Goal: Task Accomplishment & Management: Use online tool/utility

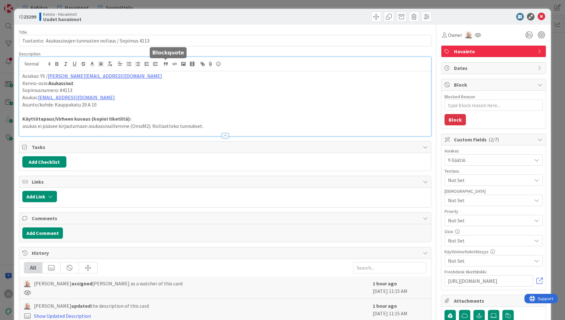
click at [165, 67] on div "Asiakas: YS / petra.kokkonen@ysaatio.fi Kenno-osio: Asukassivut Sopimusnumero: …" at bounding box center [225, 96] width 412 height 79
click at [538, 14] on icon at bounding box center [541, 17] width 8 height 8
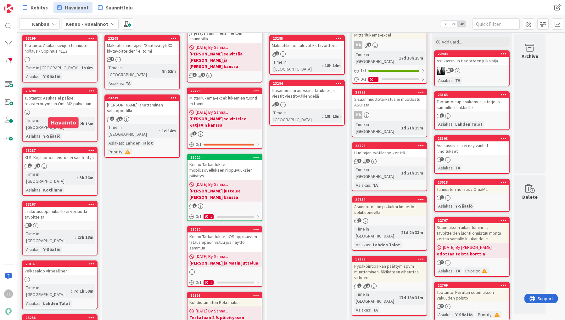
scroll to position [50, 0]
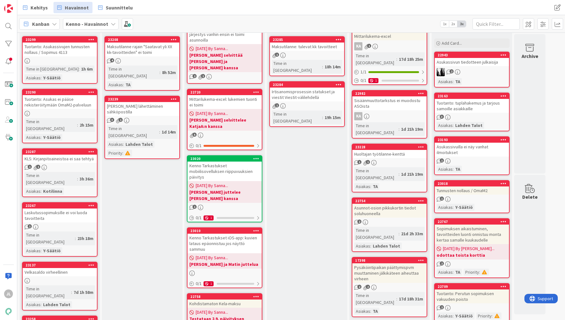
click at [70, 47] on div "Tuotanto: Asukassivujen tunnusten nollaus / Sopimus 4113" at bounding box center [60, 49] width 74 height 14
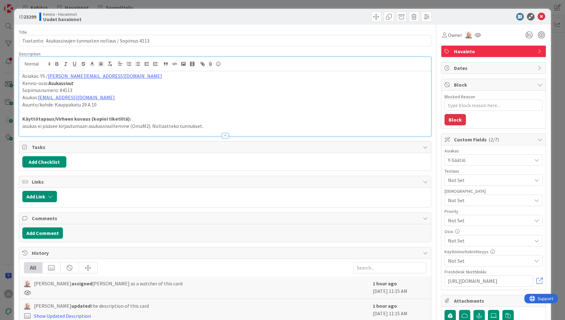
click at [219, 69] on div "Asiakas: YS / petra.kokkonen@ysaatio.fi Kenno-osio: Asukassivut Sopimusnumero: …" at bounding box center [225, 96] width 412 height 79
type textarea "x"
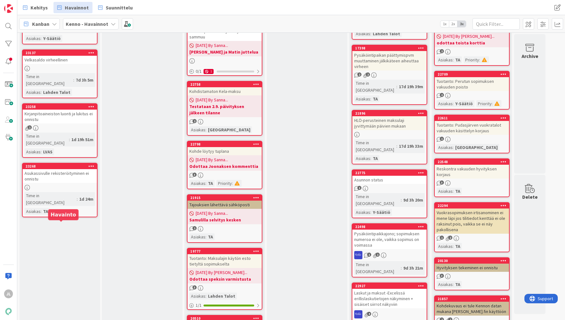
scroll to position [277, 0]
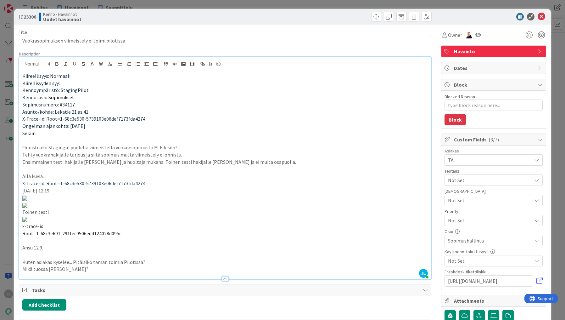
click at [69, 107] on span "Sopimusnumero: #34117" at bounding box center [48, 104] width 53 height 6
copy span "34117"
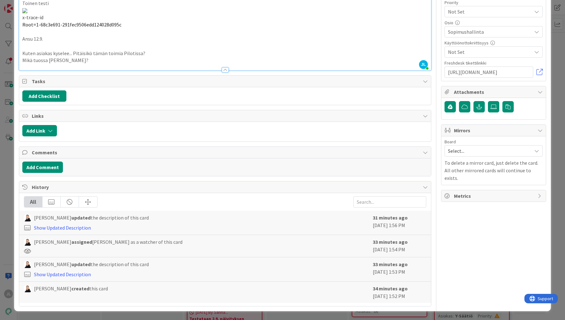
scroll to position [1013, 0]
click at [107, 64] on p "Mikä tuossa menee solmuun?" at bounding box center [224, 60] width 405 height 7
type textarea "x"
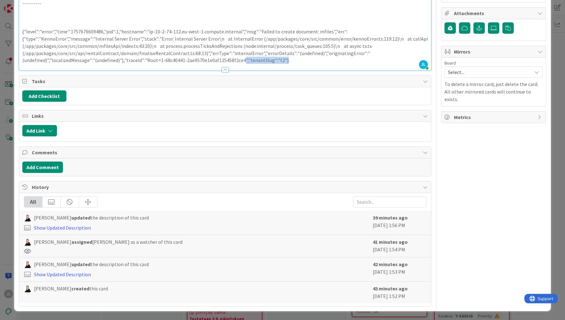
drag, startPoint x: 309, startPoint y: 215, endPoint x: 241, endPoint y: 215, distance: 68.6
click at [241, 64] on p "{"level":"error","time":1757676609486,"pid":1,"hostname":"ip-10-2-74-112.eu-wes…" at bounding box center [224, 46] width 405 height 36
click at [313, 64] on p "{"level":"error","time":1757676609486,"pid":1,"hostname":"ip-10-2-74-112.eu-wes…" at bounding box center [224, 46] width 405 height 36
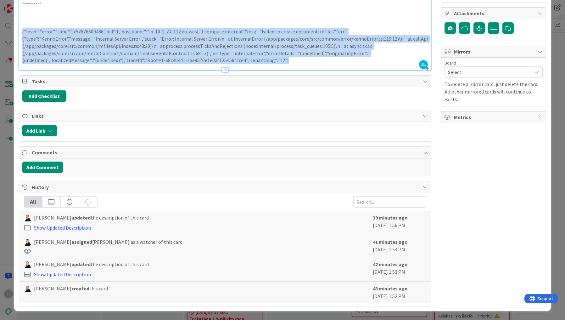
drag, startPoint x: 307, startPoint y: 218, endPoint x: 7, endPoint y: 186, distance: 301.4
click at [7, 186] on div "ID 23306 Kenno - Havainnot Uudet havainnot Title 47 / 128 Vuokrasopimuksen viim…" at bounding box center [282, 160] width 565 height 320
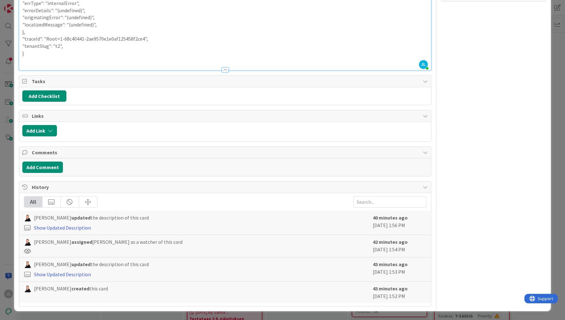
scroll to position [1059, 0]
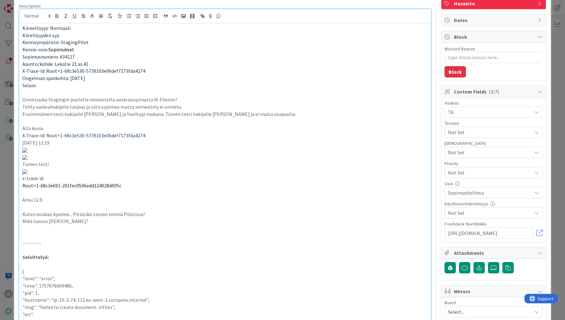
scroll to position [0, 0]
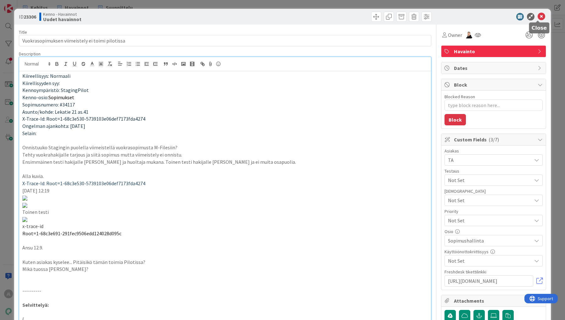
click at [539, 15] on icon at bounding box center [541, 17] width 8 height 8
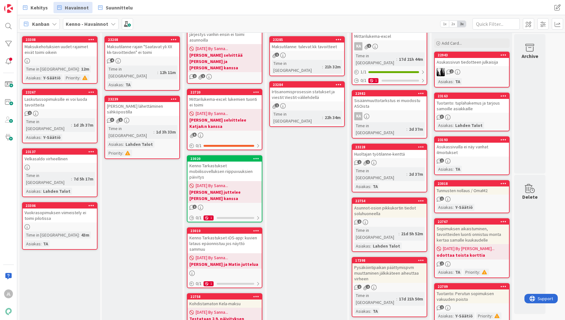
click at [68, 53] on div "Maksukehotuksien uudet rajaimet eivät toimi oikein" at bounding box center [60, 49] width 74 height 14
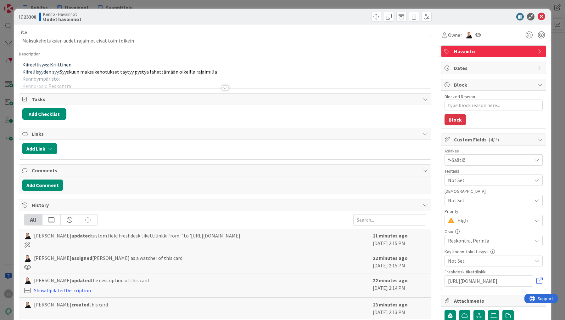
click at [215, 69] on p "Kiirellisyyden syy: Syyskuun maksukehotukset täytyy pystyä lähettämään oikeilla…" at bounding box center [224, 71] width 405 height 7
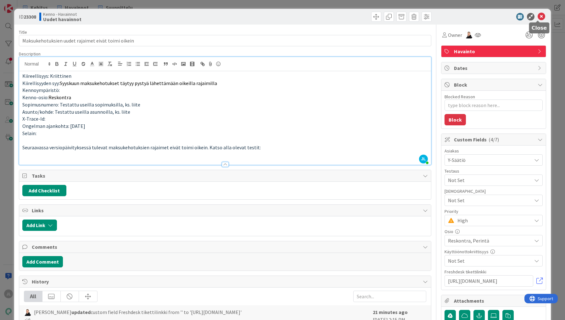
click at [537, 19] on icon at bounding box center [541, 17] width 8 height 8
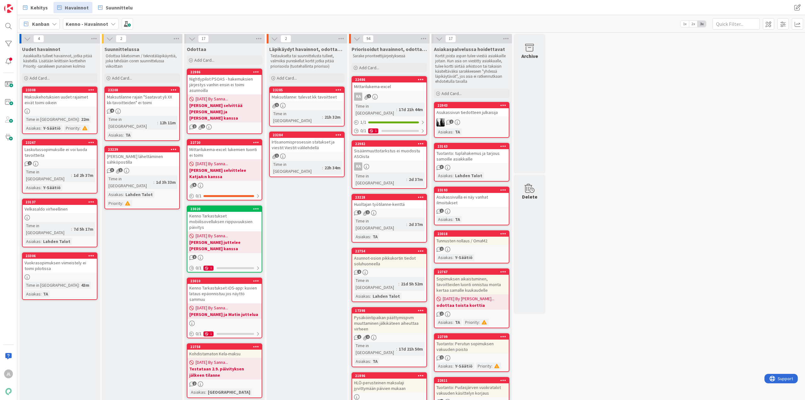
click at [77, 104] on div "Maksukehotuksien uudet rajaimet eivät toimi oikein" at bounding box center [60, 100] width 74 height 14
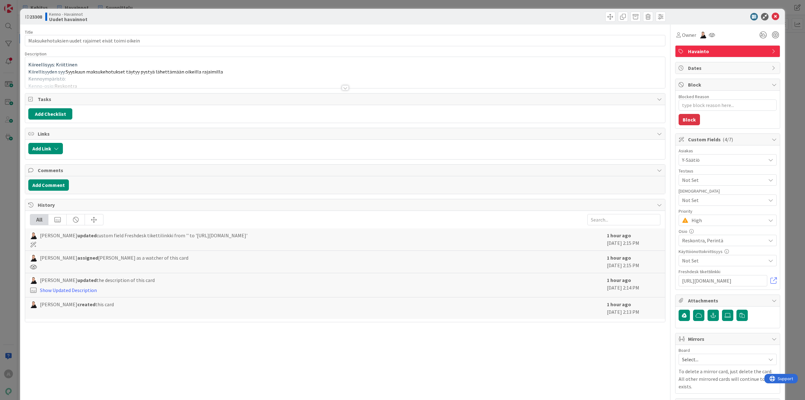
click at [243, 78] on div at bounding box center [345, 80] width 640 height 16
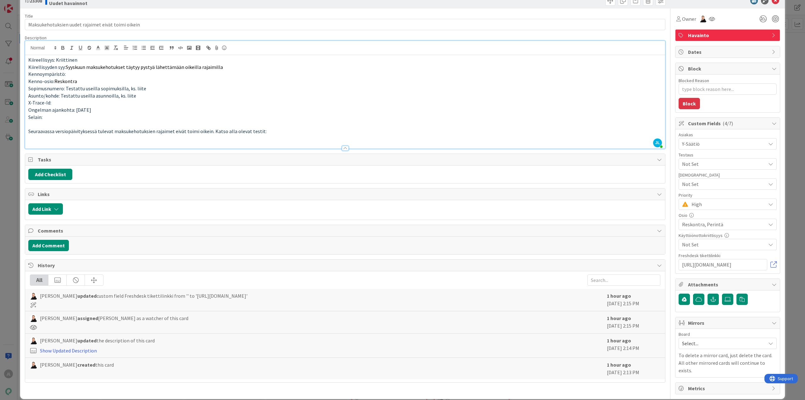
scroll to position [16, 0]
click at [9, 148] on div "ID 23308 Kenno - Havainnot Uudet havainnot Title 50 / 128 Maksukehotuksien uude…" at bounding box center [402, 200] width 805 height 400
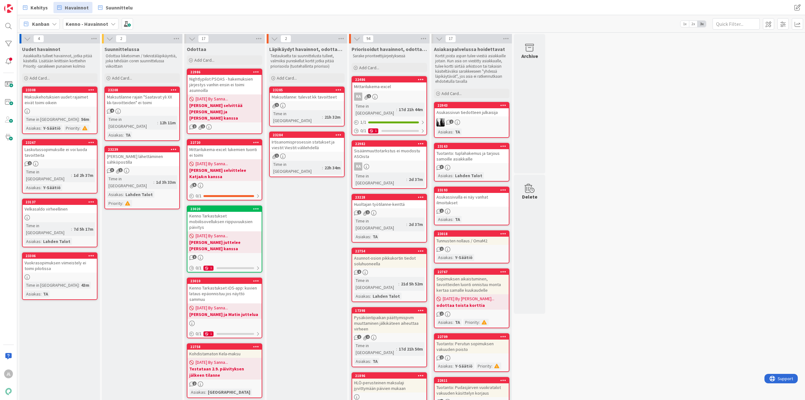
click at [76, 101] on div "Maksukehotuksien uudet rajaimet eivät toimi oikein" at bounding box center [60, 100] width 74 height 14
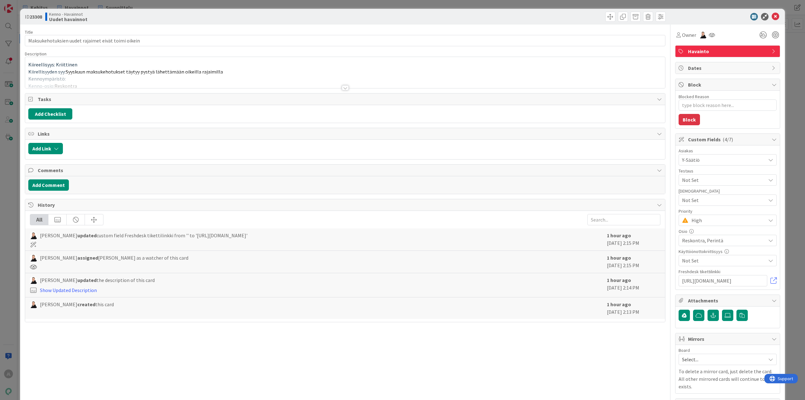
click at [154, 78] on div at bounding box center [345, 80] width 640 height 16
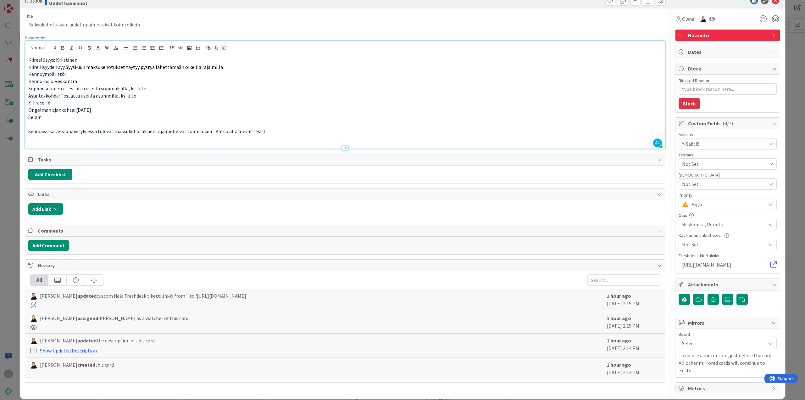
scroll to position [16, 0]
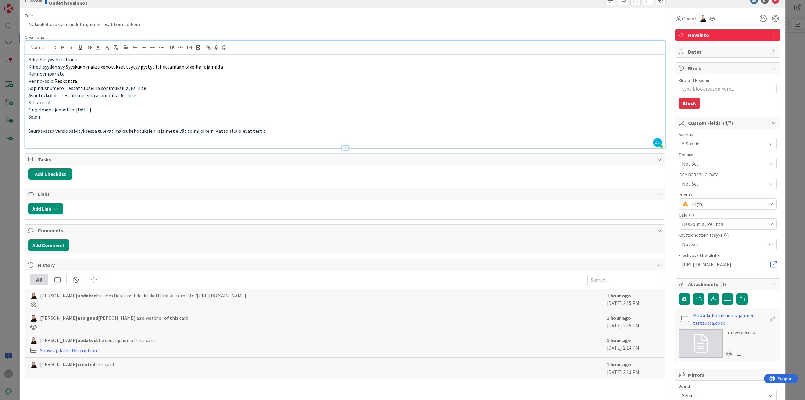
click at [9, 297] on div "ID 23308 Kenno - Havainnot Uudet havainnot Title 50 / 128 Maksukehotuksien uude…" at bounding box center [402, 200] width 805 height 400
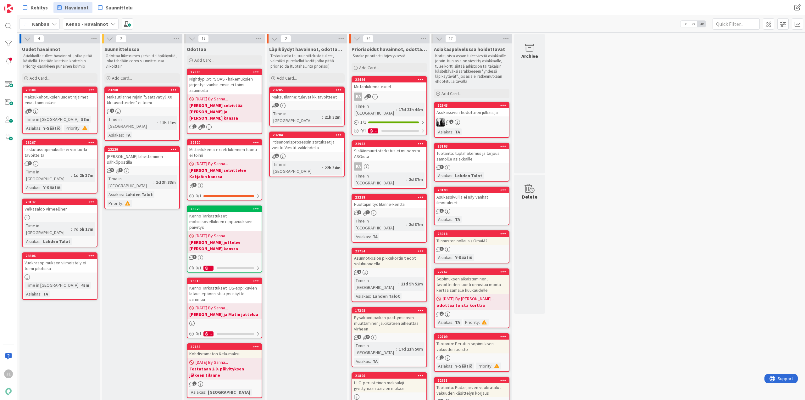
click at [64, 97] on div "Maksukehotuksien uudet rajaimet eivät toimi oikein" at bounding box center [60, 100] width 74 height 14
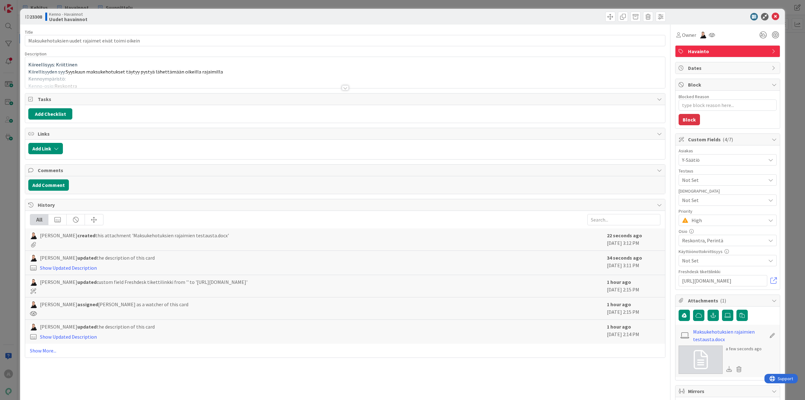
click at [137, 78] on div at bounding box center [345, 80] width 640 height 16
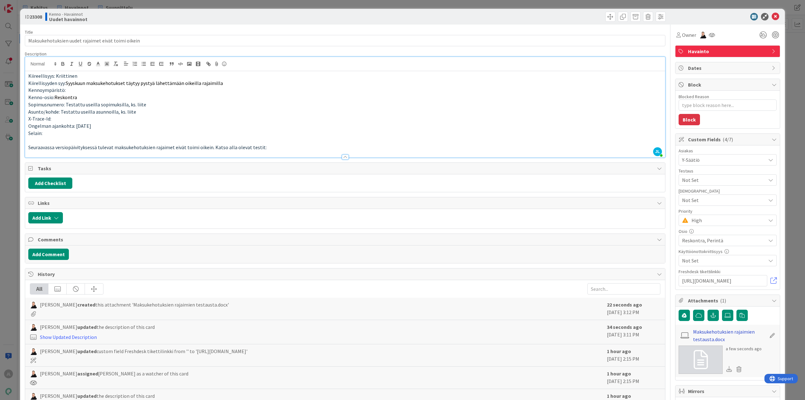
click at [644, 320] on link "Maksukehotuksien rajaimien testausta.docx" at bounding box center [729, 335] width 73 height 15
click at [3, 243] on div "ID 23308 Kenno - Havainnot Uudet havainnot Title 50 / 128 Maksukehotuksien uude…" at bounding box center [402, 200] width 805 height 400
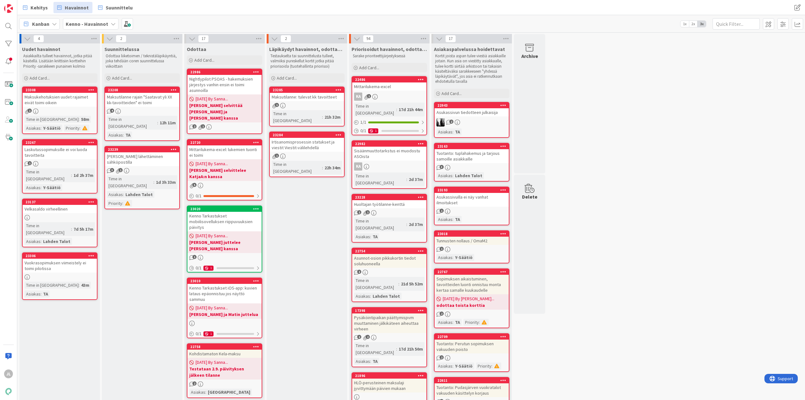
click at [155, 99] on div "Maksutilanne rajain "Saatavat yli XX kk-tavoitteiden" ei toimi" at bounding box center [142, 100] width 74 height 14
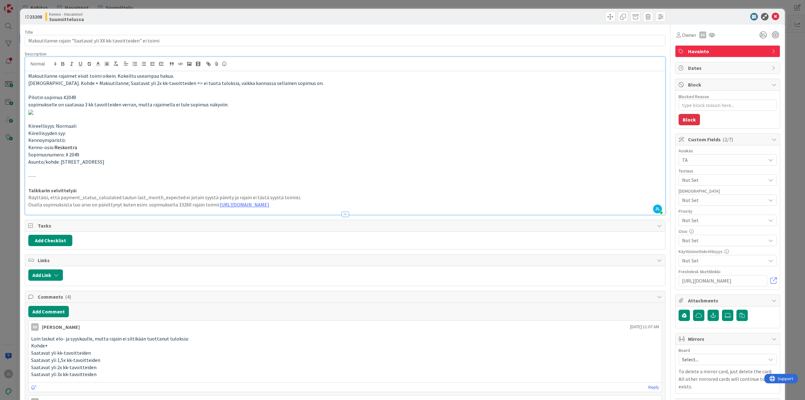
click at [160, 71] on div "Maksutilanne rajaimet eivät toimi oikein. Kokeiltu useampaa hakua. Esim. Kohde …" at bounding box center [345, 142] width 640 height 143
click at [7, 231] on div "ID 23208 Kenno - Havainnot Suunnittelussa Title 62 / 128 Maksutilanne rajain "S…" at bounding box center [402, 200] width 805 height 400
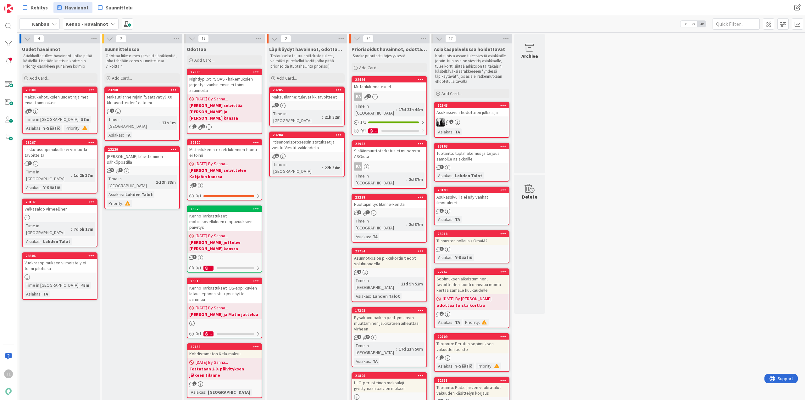
click at [48, 98] on div "Maksukehotuksien uudet rajaimet eivät toimi oikein" at bounding box center [60, 100] width 74 height 14
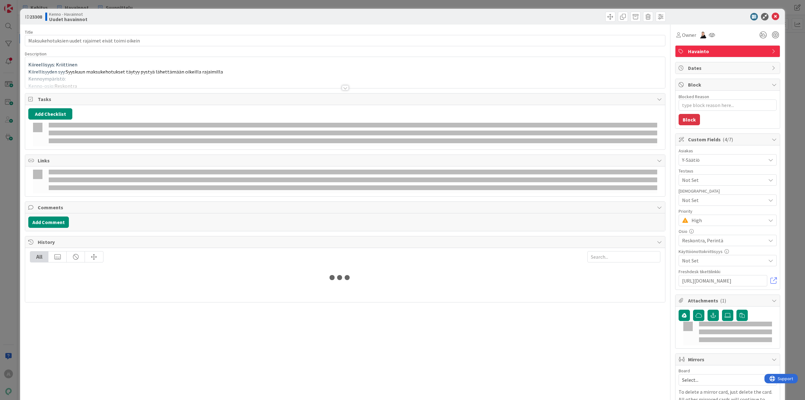
type textarea "x"
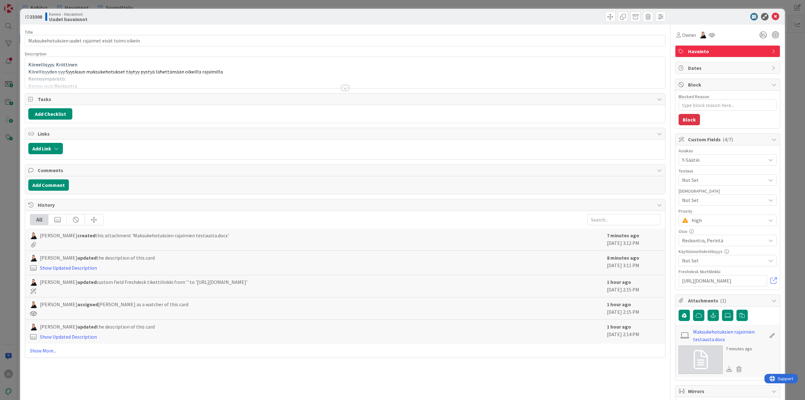
click at [228, 76] on div at bounding box center [345, 80] width 640 height 16
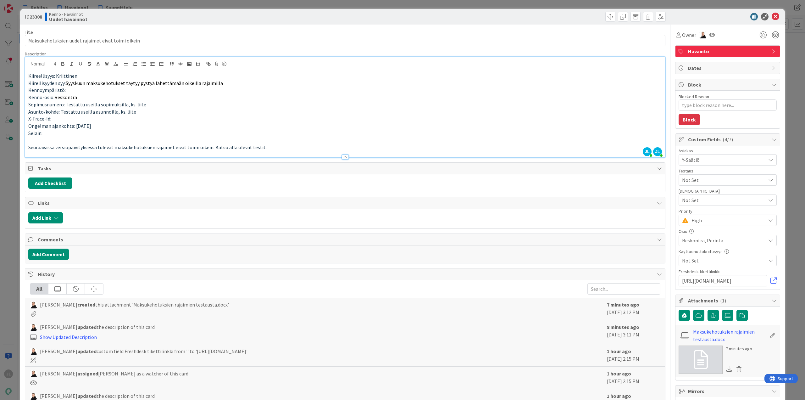
click at [1, 206] on div "ID 23308 Kenno - Havainnot Uudet havainnot Title 50 / 128 Maksukehotuksien uude…" at bounding box center [402, 200] width 805 height 400
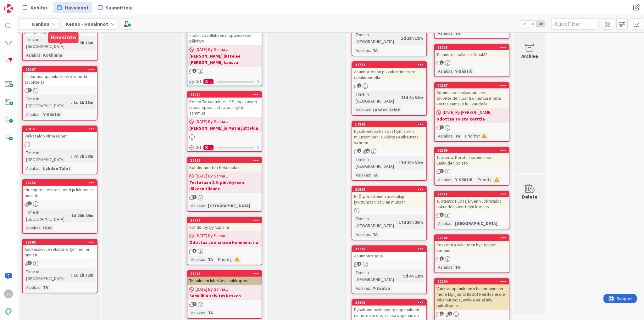
scroll to position [201, 0]
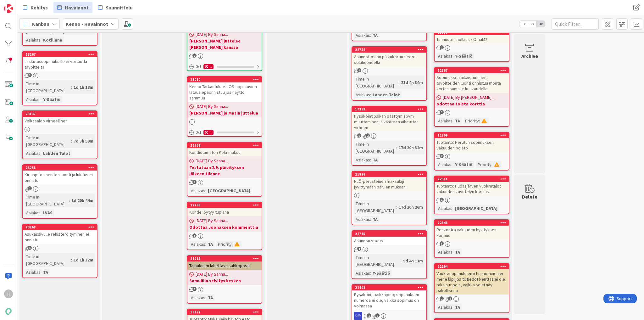
click at [64, 224] on link "23268 Asukassivulle rekisteröityminen ei onnistu 1 Time in [GEOGRAPHIC_DATA] : …" at bounding box center [59, 251] width 75 height 54
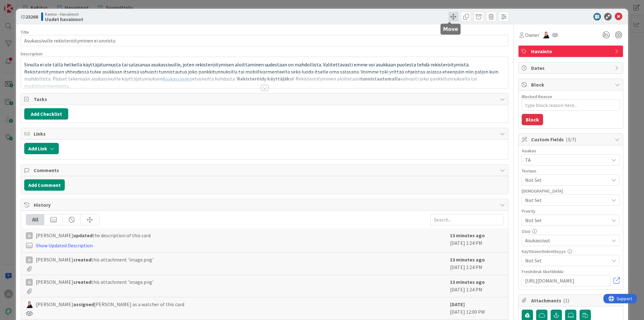
click at [450, 18] on span at bounding box center [453, 17] width 10 height 10
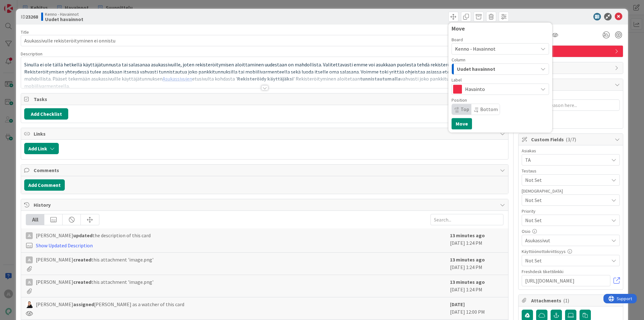
click at [470, 48] on span "Kenno - Havainnot" at bounding box center [475, 49] width 41 height 6
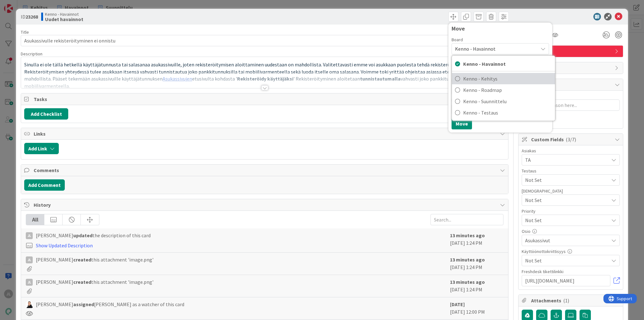
click at [475, 77] on span "Kenno - Kehitys" at bounding box center [507, 78] width 89 height 9
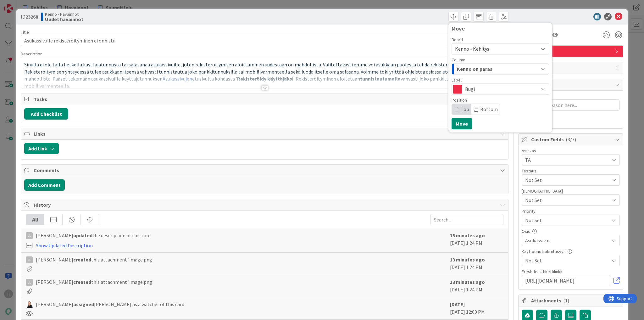
click at [477, 70] on span "Kenno on paras" at bounding box center [475, 69] width 36 height 8
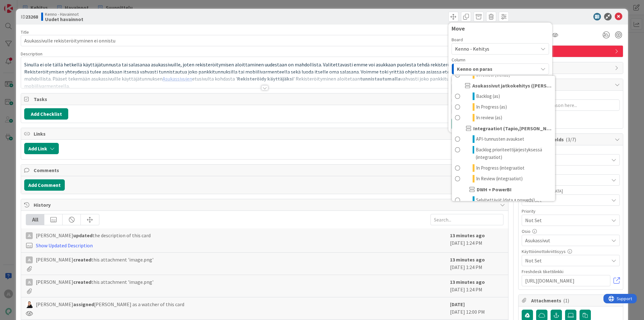
scroll to position [428, 0]
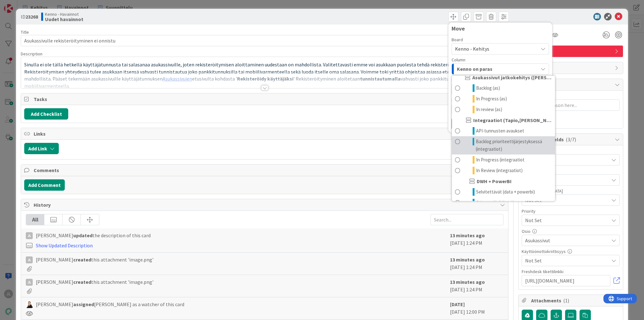
click at [496, 145] on span "Backlog prioriteettijärjestyksessä (integraatiot)" at bounding box center [514, 145] width 76 height 15
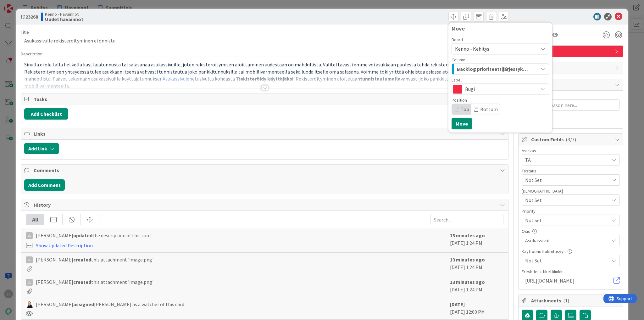
click at [487, 69] on span "Backlog prioriteettijärjestyksessä (integraatiot)" at bounding box center [493, 69] width 72 height 8
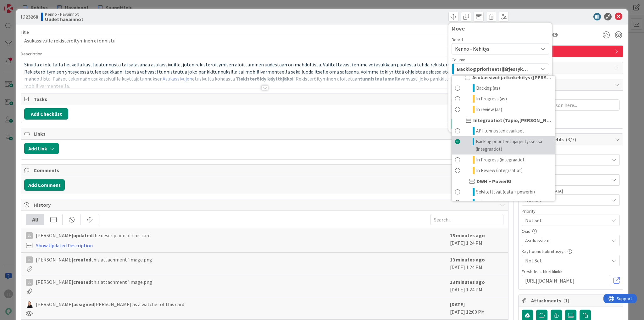
click at [482, 142] on span "Backlog prioriteettijärjestyksessä (integraatiot)" at bounding box center [514, 145] width 76 height 15
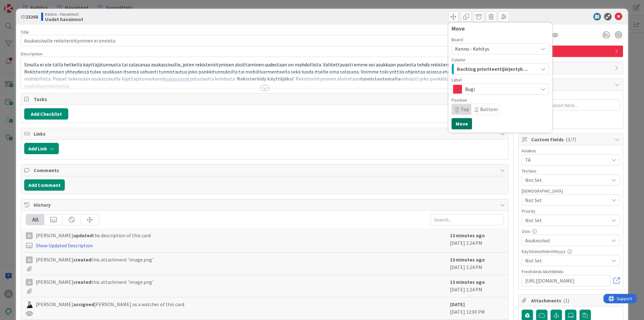
click at [459, 123] on button "Move" at bounding box center [462, 123] width 20 height 11
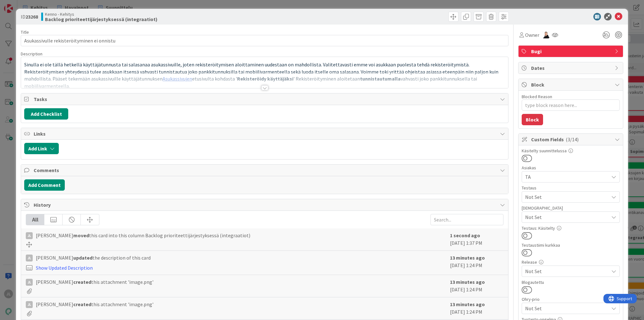
click at [5, 100] on div "ID 23268 Kenno - Kehitys Backlog prioriteettijärjestyksessä (integraatiot) Titl…" at bounding box center [322, 160] width 644 height 320
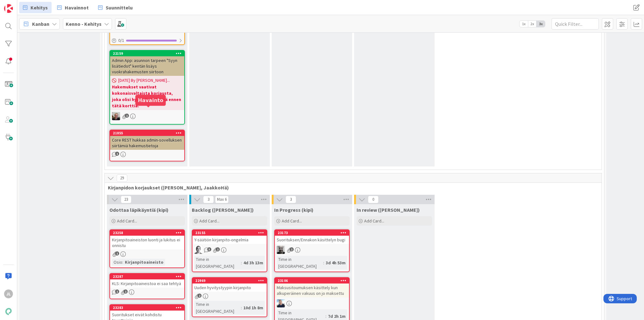
scroll to position [4051, 0]
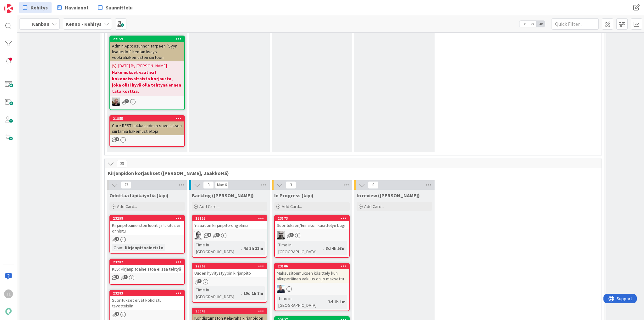
click at [143, 265] on div "KLS: Kirjanpitoaineistoa ei saa tehtyä" at bounding box center [147, 269] width 74 height 8
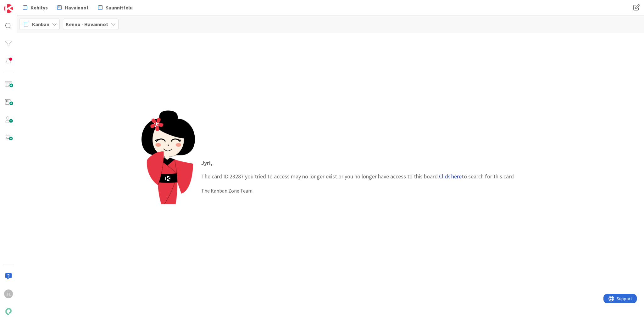
click at [451, 174] on link "Click here" at bounding box center [450, 176] width 23 height 7
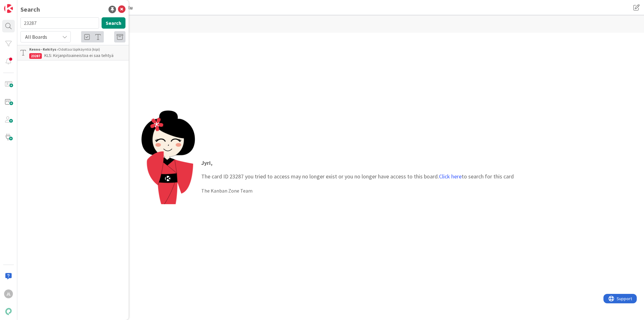
click at [53, 53] on span "KLS: Kirjanpitoaineistoa ei saa tehtyä" at bounding box center [78, 56] width 69 height 6
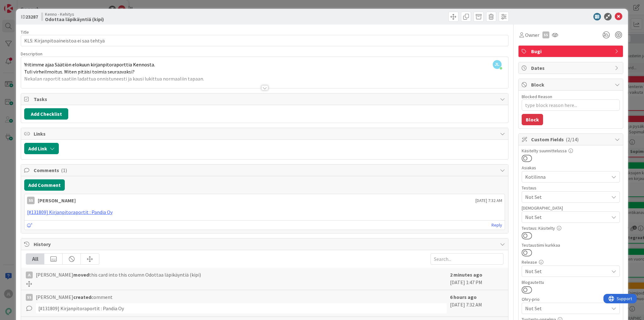
click at [1, 97] on div "ID 23287 Kenno - Kehitys Odottaa läpikäyntiä (kipi) Title 38 / 128 KLS: Kirjanp…" at bounding box center [322, 160] width 644 height 320
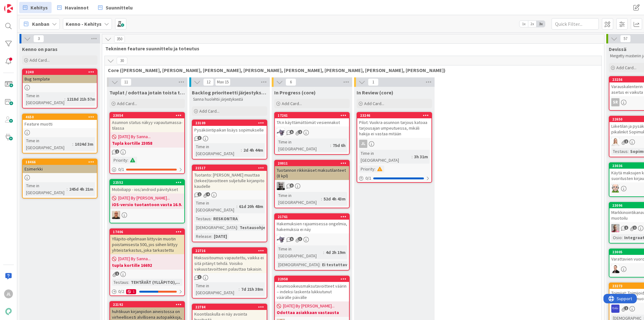
click at [228, 10] on div "Kehitys Havainnot Suunnittelu" at bounding box center [199, 7] width 361 height 11
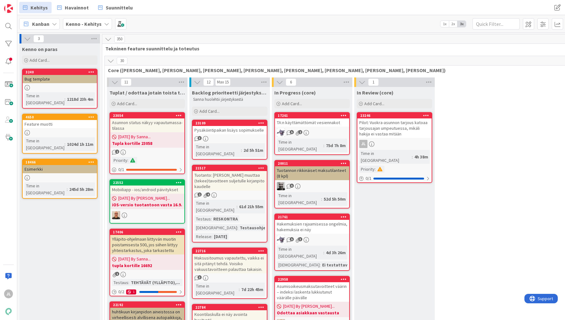
click at [411, 123] on div "Pilot: Vuokra-asunnon tarjous katoaa tarjousajan umpeutuessa, mikäli hakija ei …" at bounding box center [394, 127] width 74 height 19
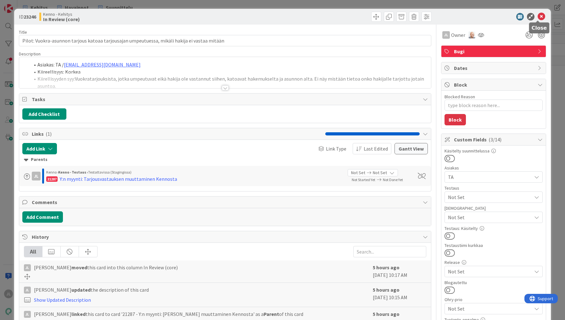
click at [537, 18] on icon at bounding box center [541, 17] width 8 height 8
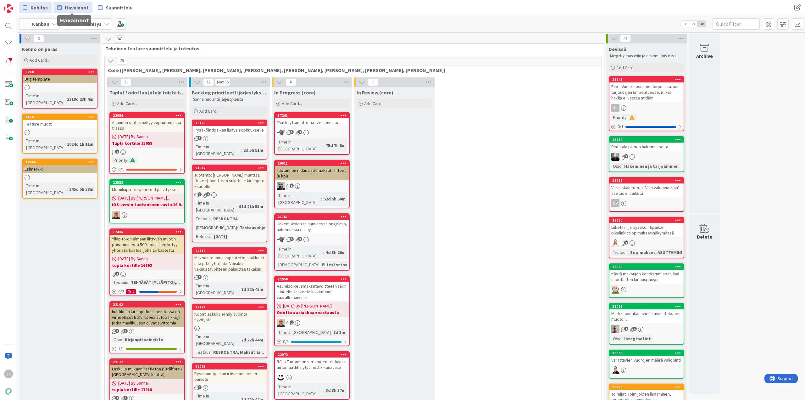
click at [69, 9] on span "Havainnot" at bounding box center [77, 8] width 24 height 8
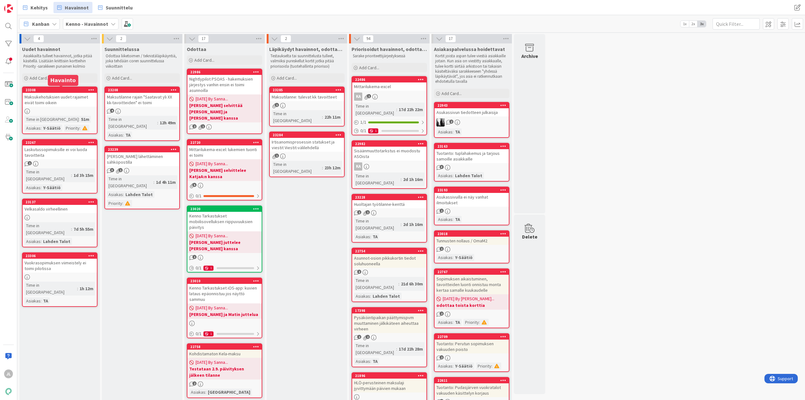
click at [71, 92] on div "23308" at bounding box center [60, 90] width 74 height 6
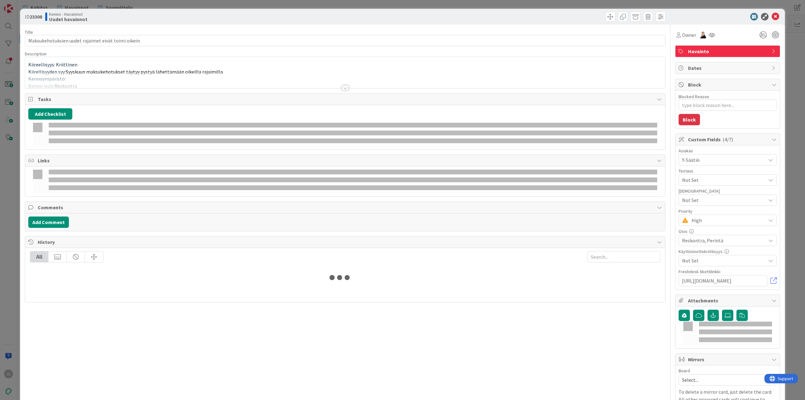
type textarea "x"
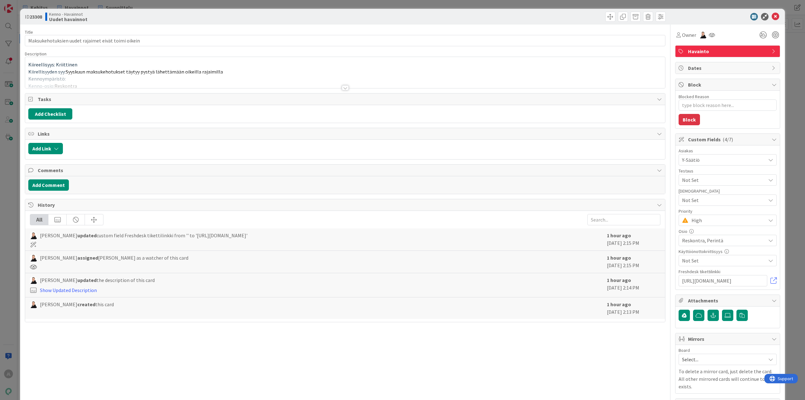
click at [247, 77] on div at bounding box center [345, 80] width 640 height 16
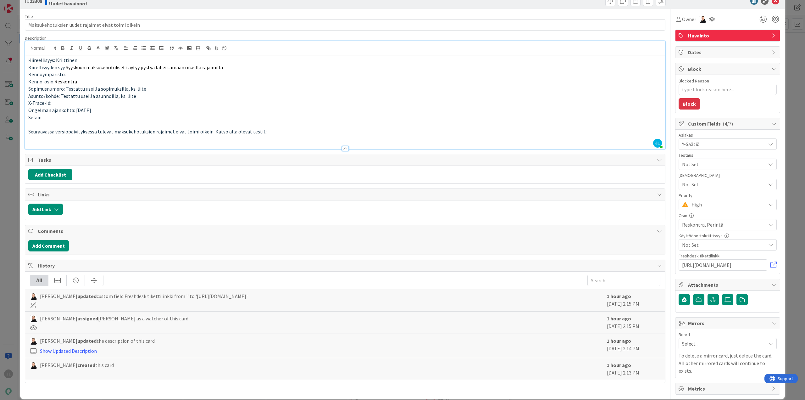
scroll to position [16, 0]
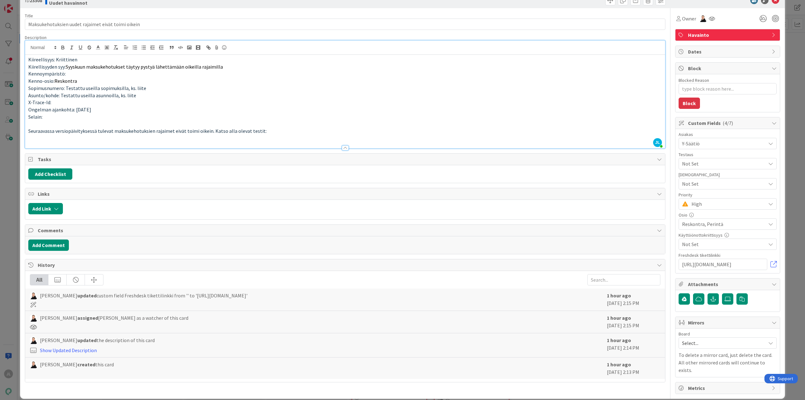
click at [8, 74] on div "ID 23308 Kenno - Havainnot Uudet havainnot Title 50 / 128 Maksukehotuksien uude…" at bounding box center [402, 200] width 805 height 400
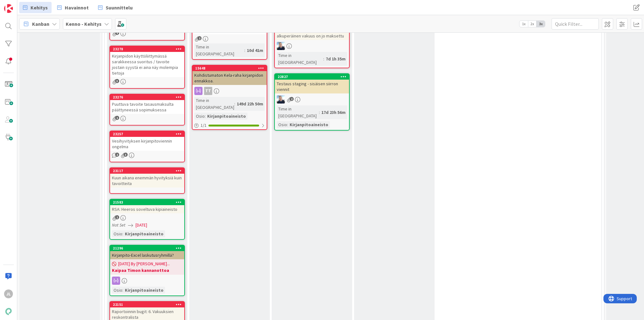
scroll to position [4277, 0]
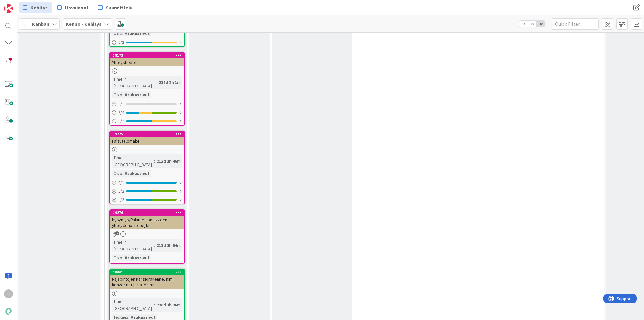
scroll to position [7807, 0]
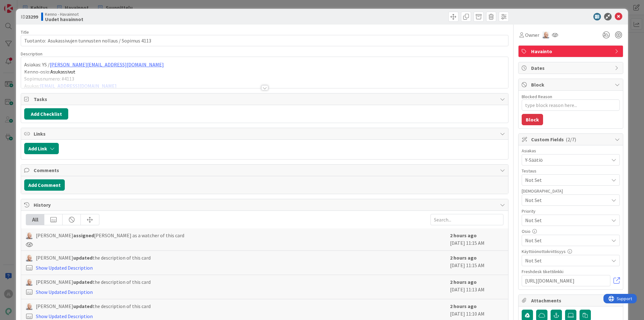
click at [196, 66] on p "Asiakas: YS / petra.kokkonen@ysaatio.fi" at bounding box center [264, 64] width 481 height 7
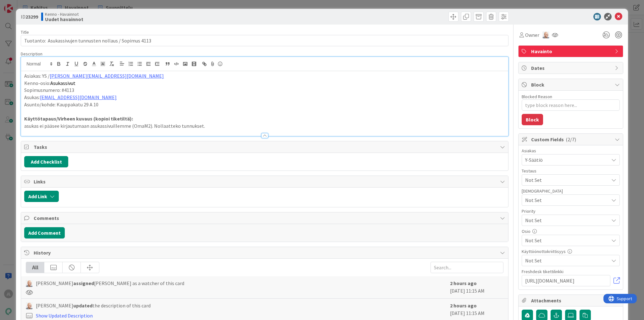
type textarea "x"
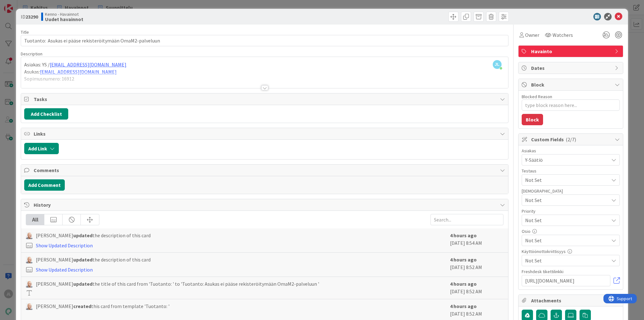
click at [243, 73] on div at bounding box center [264, 80] width 487 height 16
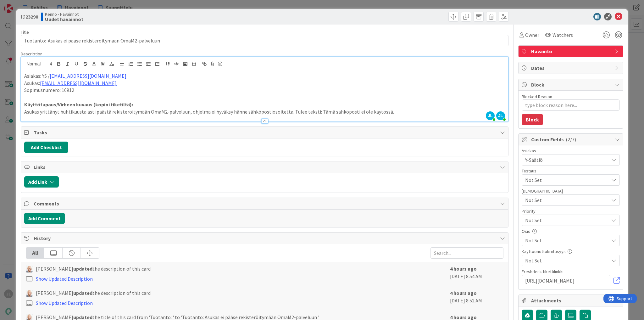
type textarea "x"
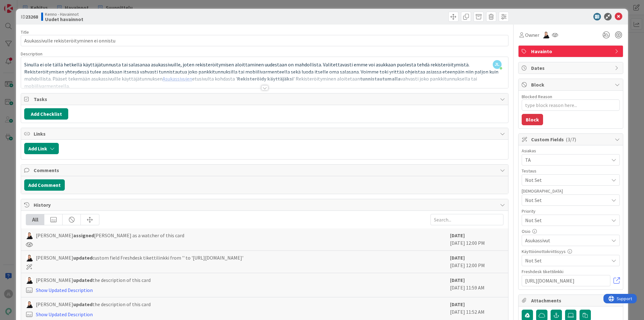
click at [325, 70] on div "JL Jyri Laine just joined Sinulla ei ole tällä hetkellä käyttäjätunnusta tai sa…" at bounding box center [264, 72] width 487 height 31
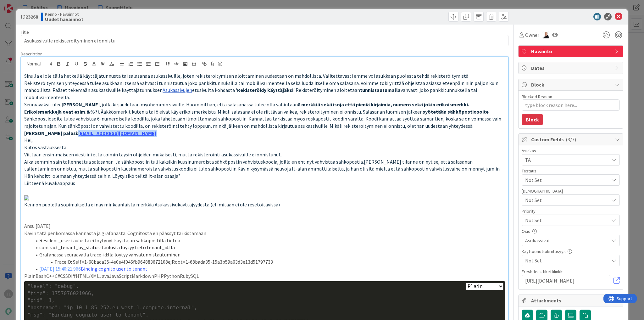
drag, startPoint x: 134, startPoint y: 124, endPoint x: 56, endPoint y: 125, distance: 78.3
click at [56, 130] on p "Asukas palasi: sirpamlappalainen@gmail.com" at bounding box center [264, 133] width 481 height 7
copy p "sirpamlappalainen@gmail.com"
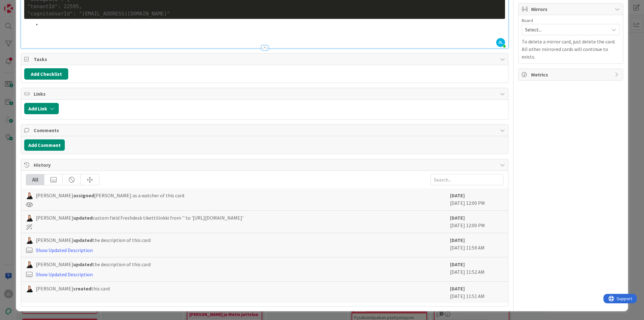
scroll to position [325, 0]
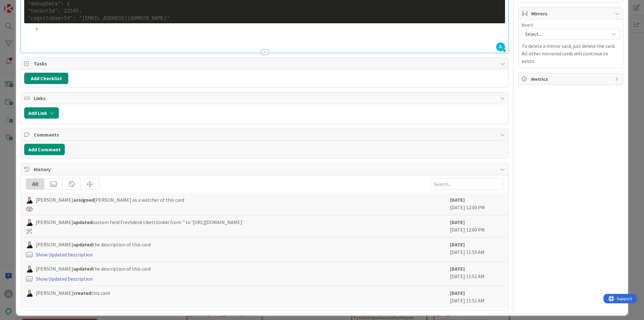
click at [35, 39] on p at bounding box center [264, 35] width 481 height 7
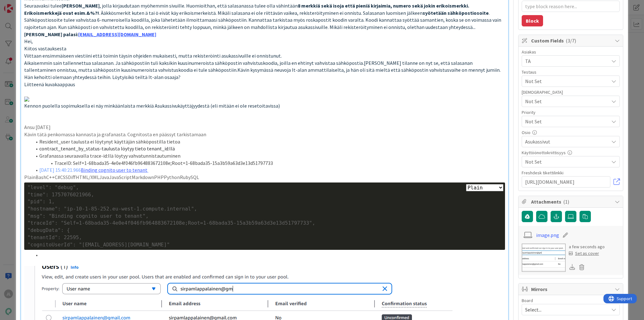
scroll to position [0, 0]
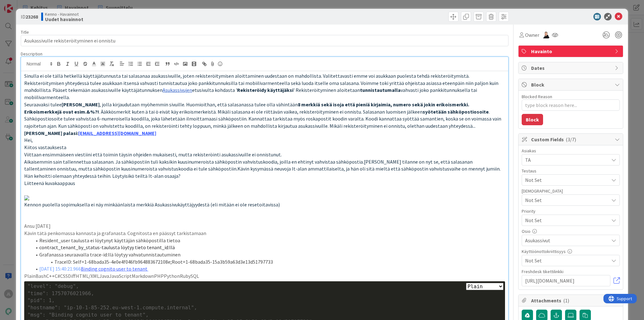
type textarea "x"
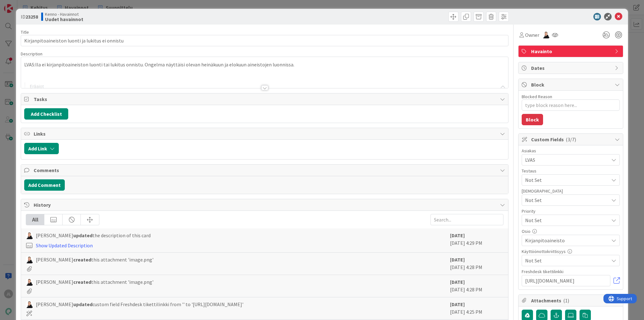
click at [212, 74] on div at bounding box center [264, 80] width 487 height 16
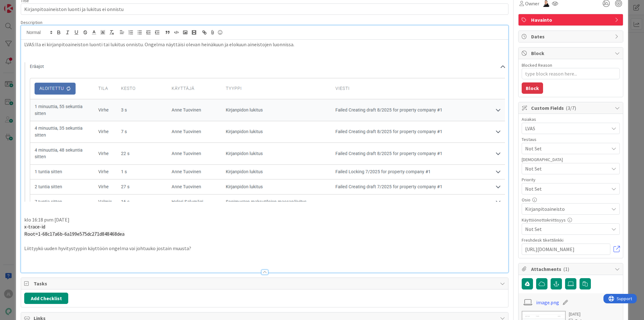
scroll to position [25, 0]
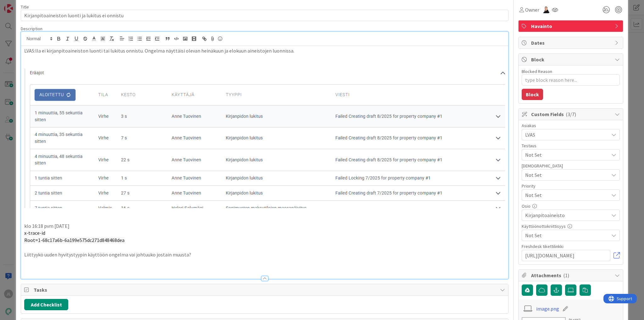
type textarea "x"
click at [6, 66] on div "ID 23258 Kenno - Havainnot Uudet havainnot Title 48 / 128 Kirjanpitoaineiston l…" at bounding box center [322, 160] width 644 height 320
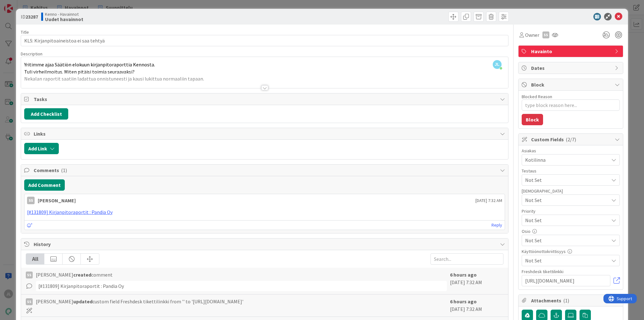
click at [6, 86] on div "ID 23287 Kenno - Havainnot Uudet havainnot Title 38 / 128 KLS: Kirjanpitoaineis…" at bounding box center [322, 160] width 644 height 320
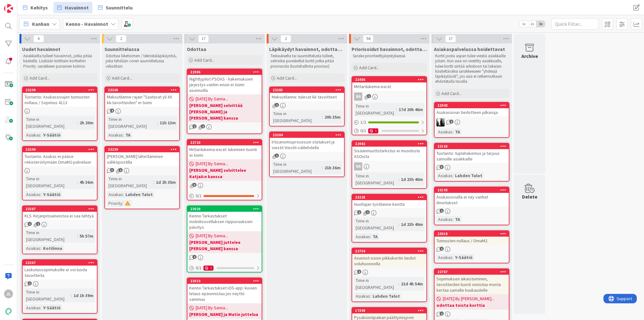
click at [79, 157] on div "Tuotanto: Asukas ei pääse rekisteröitymään OmaM2-palveluun" at bounding box center [60, 159] width 74 height 14
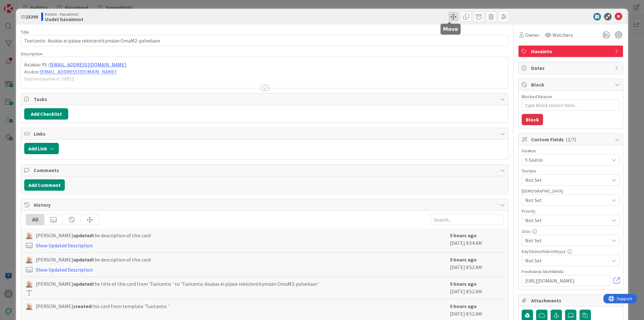
click at [453, 19] on span at bounding box center [453, 17] width 10 height 10
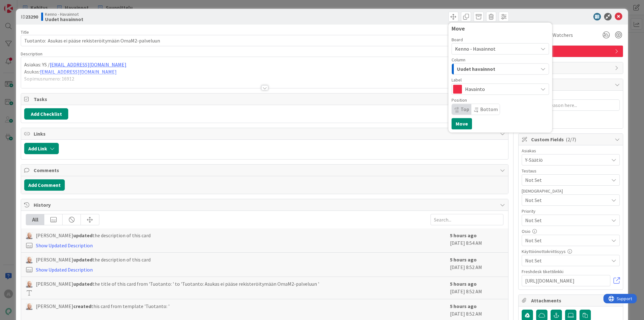
drag, startPoint x: 492, startPoint y: 68, endPoint x: 492, endPoint y: 72, distance: 3.8
click at [492, 68] on div "Uudet havainnot" at bounding box center [496, 69] width 83 height 10
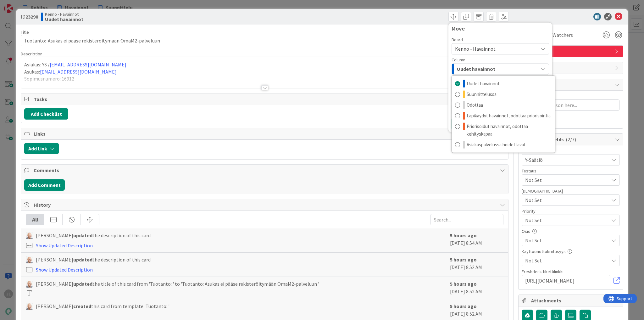
click at [492, 49] on span "Kenno - Havainnot" at bounding box center [495, 48] width 80 height 9
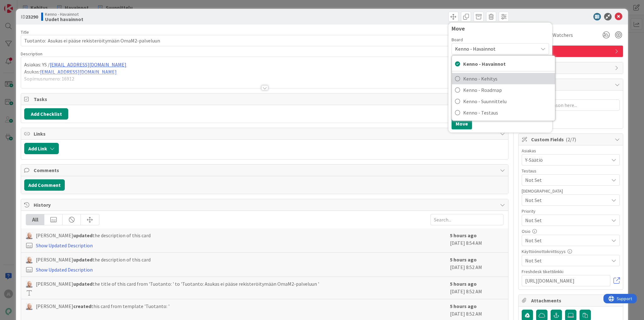
click at [487, 81] on span "Kenno - Kehitys" at bounding box center [507, 78] width 89 height 9
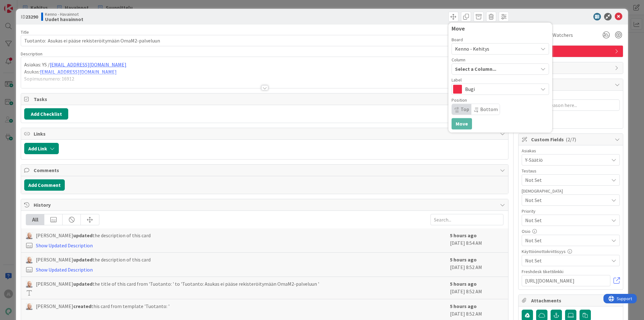
click at [481, 69] on span "Select a Column..." at bounding box center [475, 69] width 41 height 8
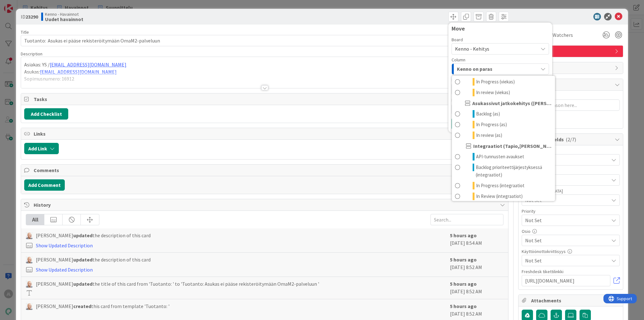
scroll to position [403, 0]
click at [496, 171] on span "Backlog prioriteettijärjestyksessä (integraatiot)" at bounding box center [514, 170] width 76 height 15
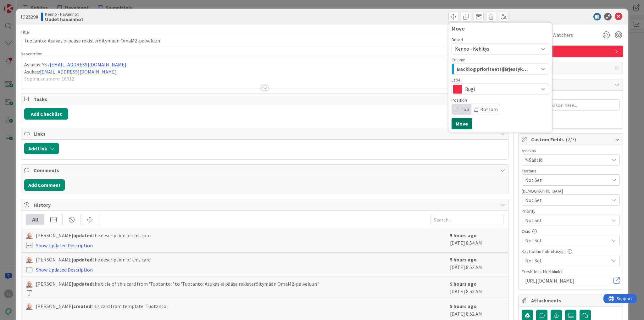
click at [459, 122] on button "Move" at bounding box center [462, 123] width 20 height 11
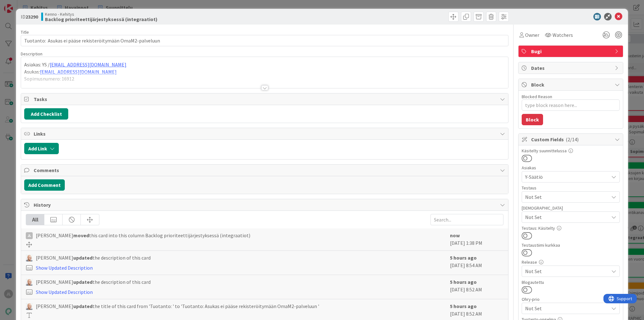
click at [7, 63] on div "ID 23290 Kenno - Kehitys Backlog prioriteettijärjestyksessä (integraatiot) Titl…" at bounding box center [322, 160] width 644 height 320
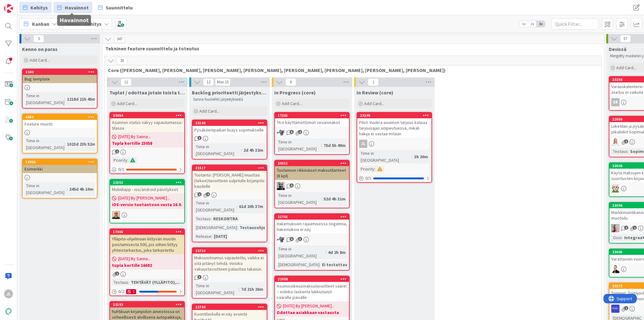
click at [69, 10] on span "Havainnot" at bounding box center [77, 8] width 24 height 8
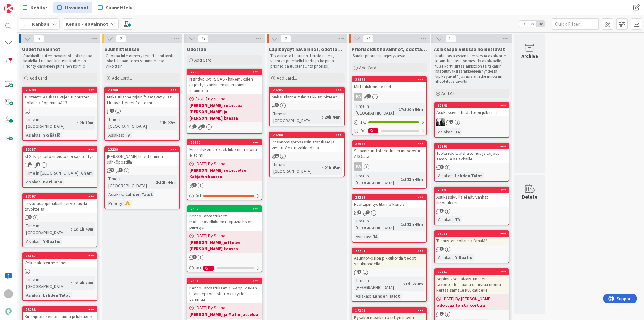
click at [62, 101] on div "Tuotanto: Asukassivujen tunnusten nollaus / Sopimus 4113" at bounding box center [60, 100] width 74 height 14
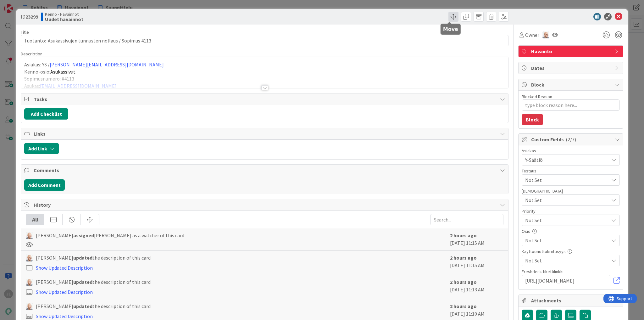
click at [448, 19] on span at bounding box center [453, 17] width 10 height 10
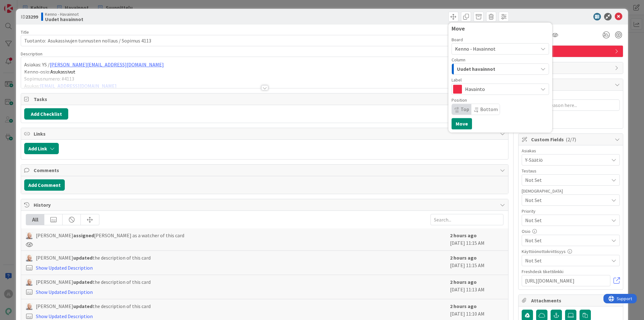
click at [474, 72] on span "Uudet havainnot" at bounding box center [476, 69] width 38 height 8
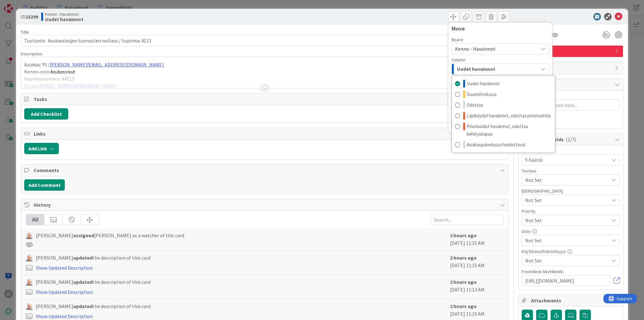
click at [492, 50] on span "Kenno - Havainnot" at bounding box center [495, 48] width 80 height 9
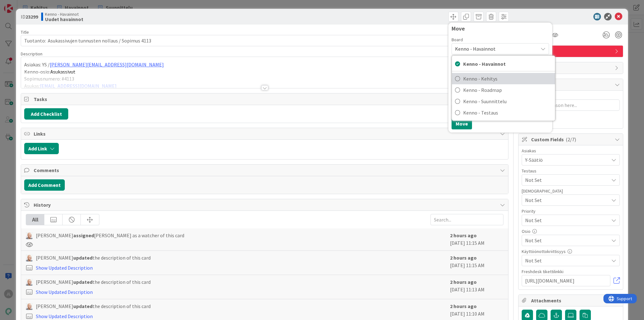
click at [482, 79] on span "Kenno - Kehitys" at bounding box center [507, 78] width 89 height 9
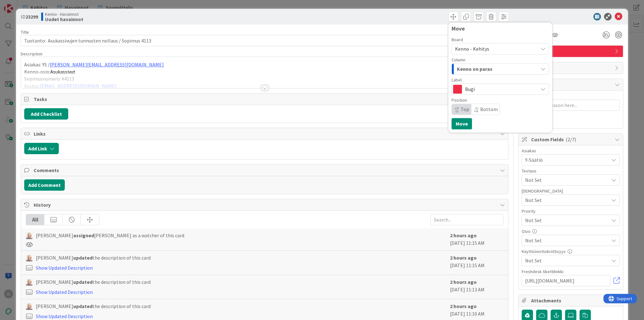
click at [477, 69] on span "Kenno on paras" at bounding box center [475, 69] width 36 height 8
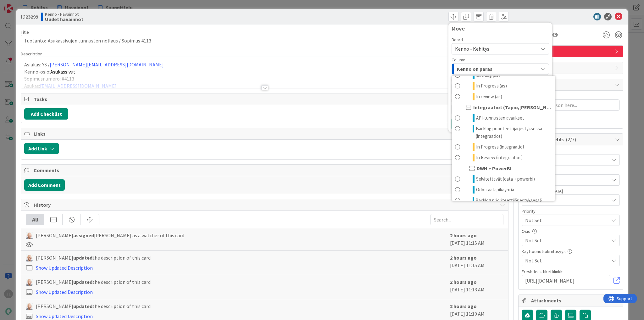
scroll to position [428, 0]
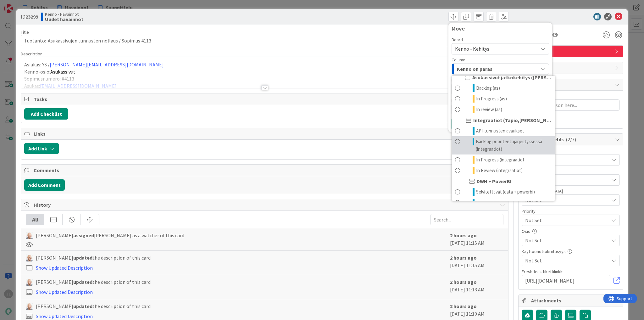
click at [496, 145] on span "Backlog prioriteettijärjestyksessä (integraatiot)" at bounding box center [514, 145] width 76 height 15
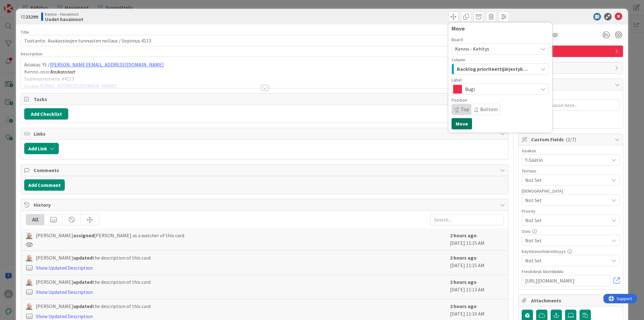
click at [460, 123] on button "Move" at bounding box center [462, 123] width 20 height 11
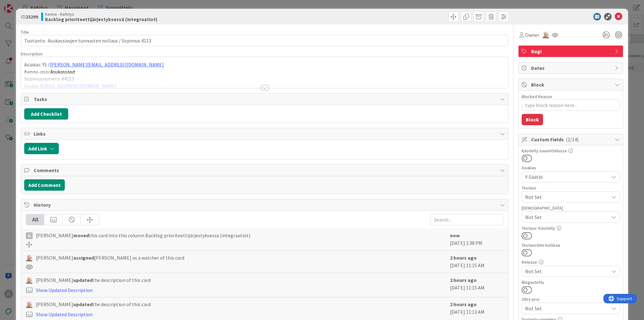
type textarea "x"
click at [5, 133] on div "ID 23299 Kenno - Kehitys Backlog prioriteettijärjestyksessä (integraatiot) Titl…" at bounding box center [322, 160] width 644 height 320
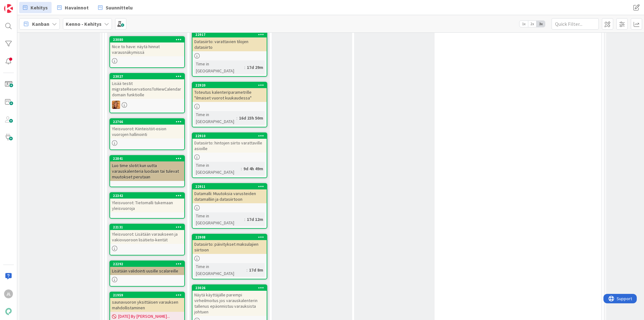
scroll to position [3231, 0]
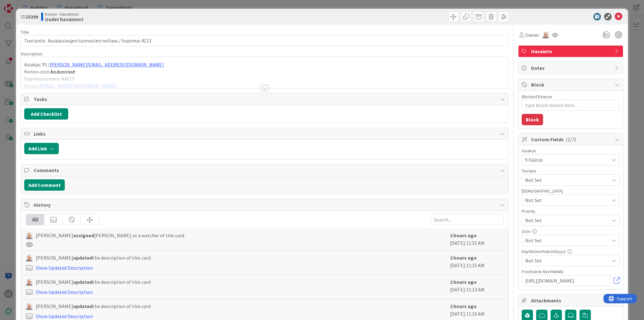
click at [262, 73] on div at bounding box center [264, 80] width 487 height 16
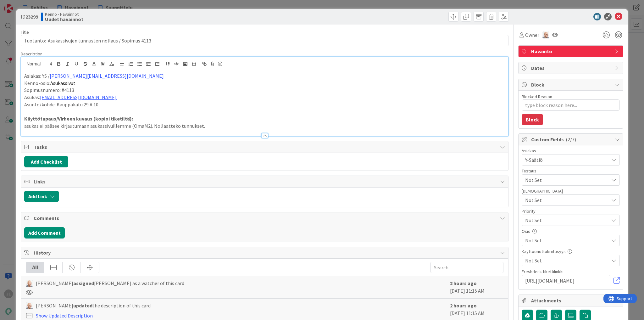
type textarea "x"
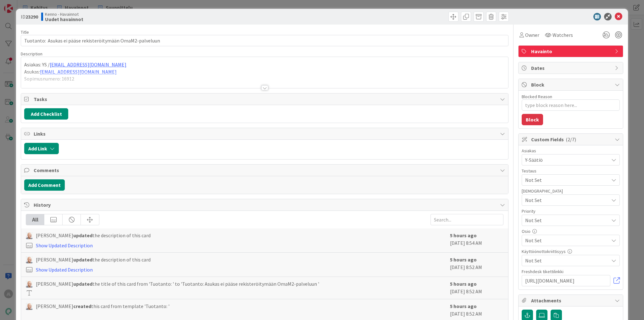
type textarea "x"
click at [185, 76] on div at bounding box center [264, 80] width 487 height 16
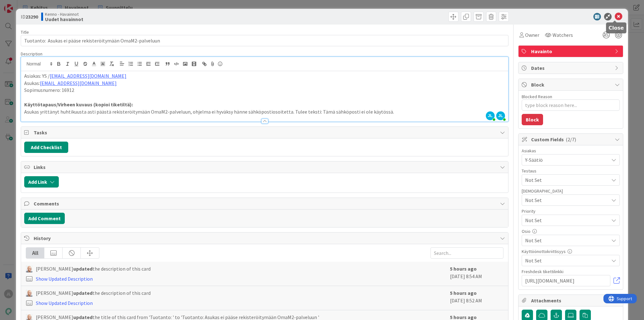
click at [615, 19] on icon at bounding box center [619, 17] width 8 height 8
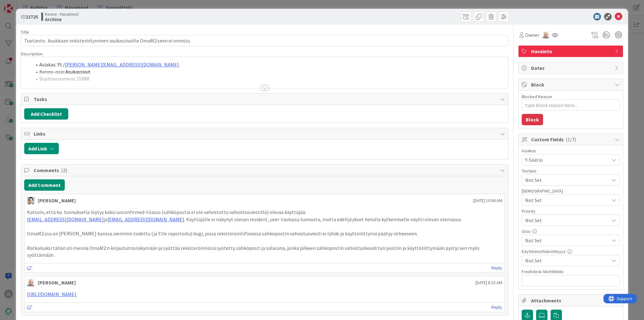
type textarea "x"
click at [301, 60] on div "Asiakas: YS / [PERSON_NAME][EMAIL_ADDRESS][DOMAIN_NAME] Kenno-osio: Asukassivut…" at bounding box center [264, 74] width 487 height 28
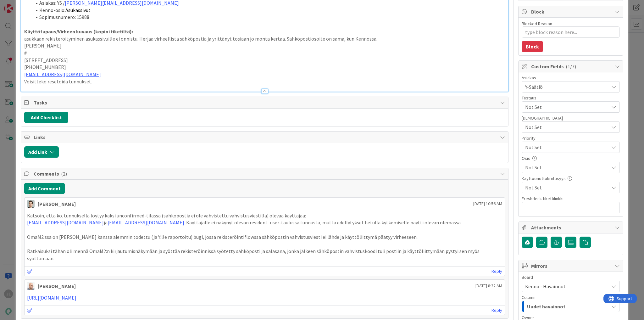
scroll to position [101, 0]
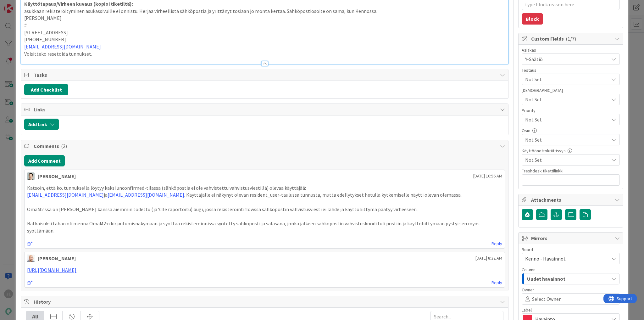
click at [324, 221] on p "Ratkaisuksi tähän oli mennä OmaM2:n kirjautumisnäkymään ja syöttää rekisteröinn…" at bounding box center [264, 227] width 475 height 14
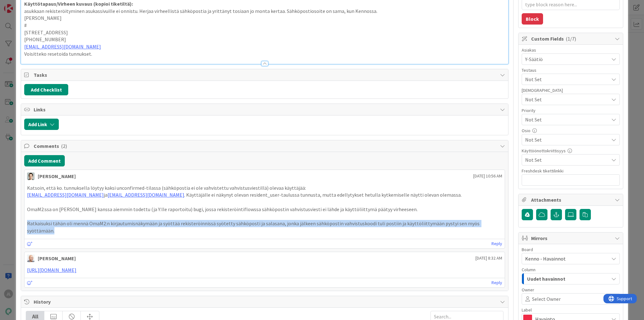
click at [324, 221] on p "Ratkaisuksi tähän oli mennä OmaM2:n kirjautumisnäkymään ja syöttää rekisteröinn…" at bounding box center [264, 227] width 475 height 14
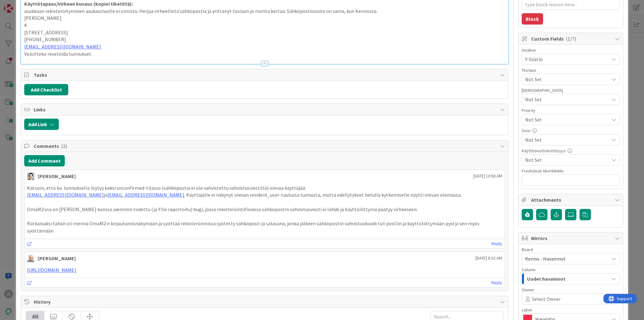
click at [343, 221] on p "Ratkaisuksi tähän oli mennä OmaM2:n kirjautumisnäkymään ja syöttää rekisteröinn…" at bounding box center [264, 227] width 475 height 14
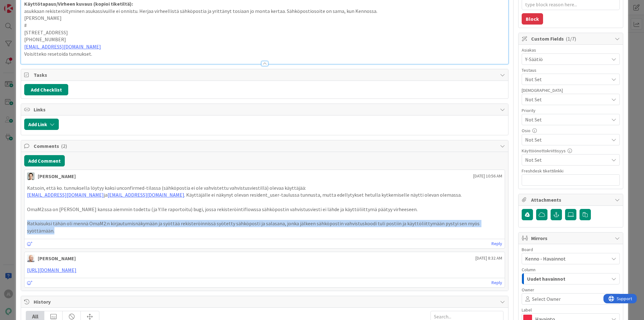
click at [343, 221] on p "Ratkaisuksi tähän oli mennä OmaM2:n kirjautumisnäkymään ja syöttää rekisteröinn…" at bounding box center [264, 227] width 475 height 14
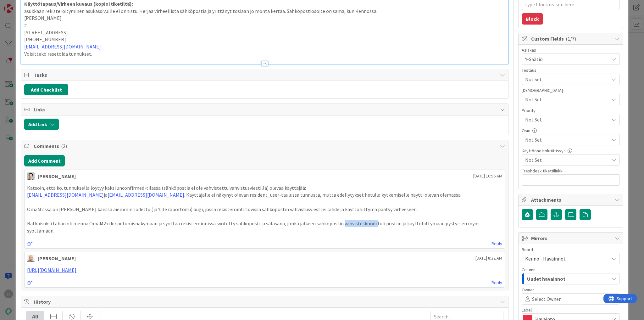
click at [343, 221] on p "Ratkaisuksi tähän oli mennä OmaM2:n kirjautumisnäkymään ja syöttää rekisteröinn…" at bounding box center [264, 227] width 475 height 14
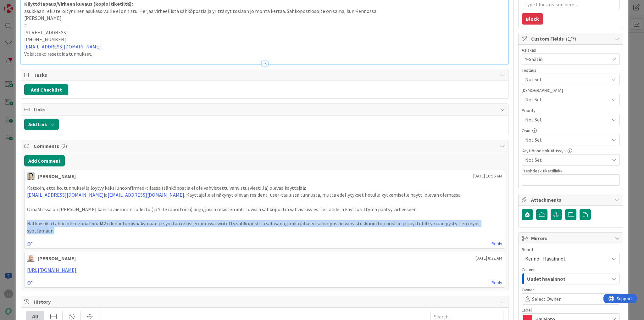
click at [343, 221] on p "Ratkaisuksi tähän oli mennä OmaM2:n kirjautumisnäkymään ja syöttää rekisteröinn…" at bounding box center [264, 227] width 475 height 14
drag, startPoint x: 490, startPoint y: 223, endPoint x: 23, endPoint y: 220, distance: 467.0
click at [23, 220] on div "Add Comment Tapio Teräs August 19 2025 10:56 AM Katsoin, että ko. tunnuksella l…" at bounding box center [264, 221] width 487 height 139
copy p "Ratkaisuksi tähän oli mennä OmaM2:n kirjautumisnäkymään ja syöttää rekisteröinn…"
click at [138, 221] on p "Ratkaisuksi tähän oli mennä OmaM2:n kirjautumisnäkymään ja syöttää rekisteröinn…" at bounding box center [264, 227] width 475 height 14
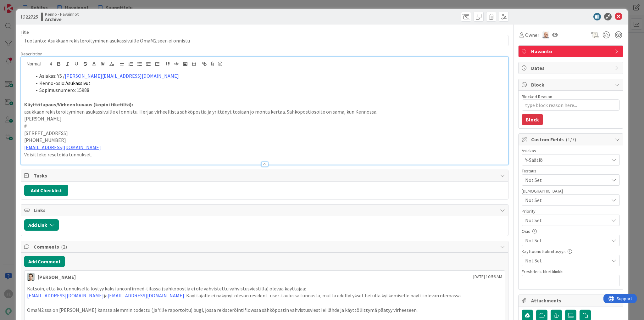
scroll to position [0, 0]
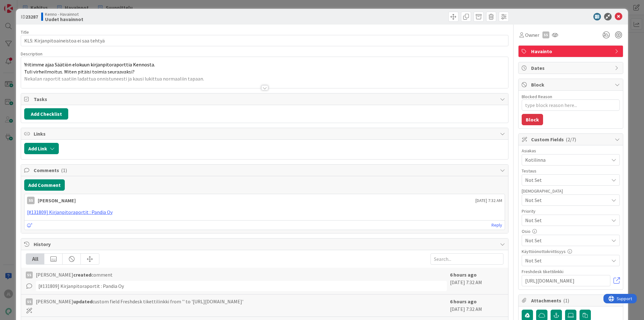
click at [193, 68] on p "Tuli virheilmoitus. Miten pitäisi toimia seuraavaksi?" at bounding box center [264, 71] width 481 height 7
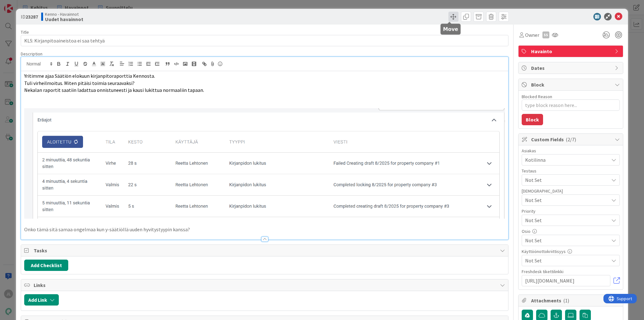
click at [449, 16] on span at bounding box center [453, 17] width 10 height 10
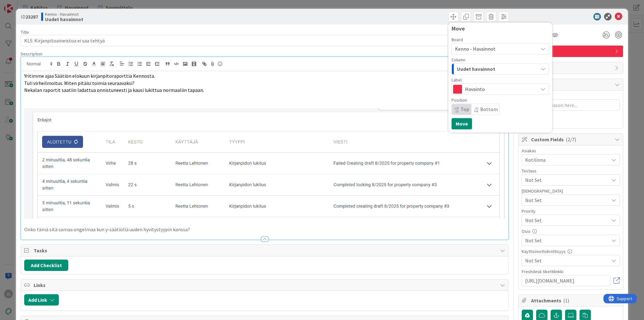
click at [485, 67] on span "Uudet havainnot" at bounding box center [476, 69] width 38 height 8
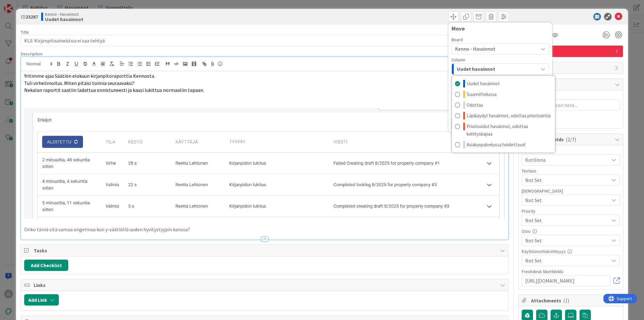
click at [486, 67] on span "Uudet havainnot" at bounding box center [476, 69] width 38 height 8
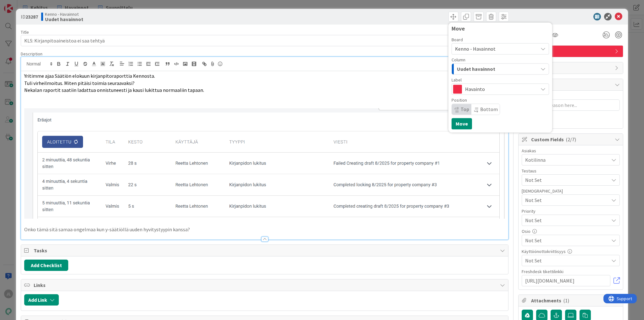
click at [486, 68] on span "Uudet havainnot" at bounding box center [476, 69] width 38 height 8
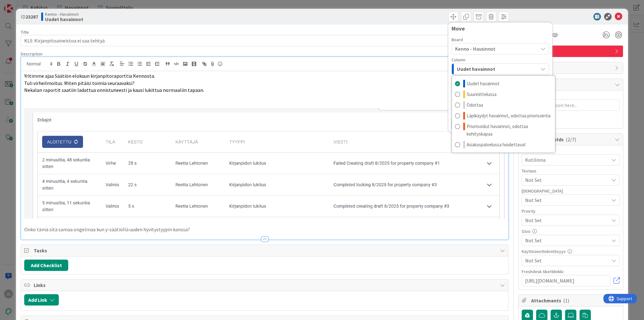
click at [478, 47] on span "Kenno - Havainnot" at bounding box center [475, 49] width 41 height 6
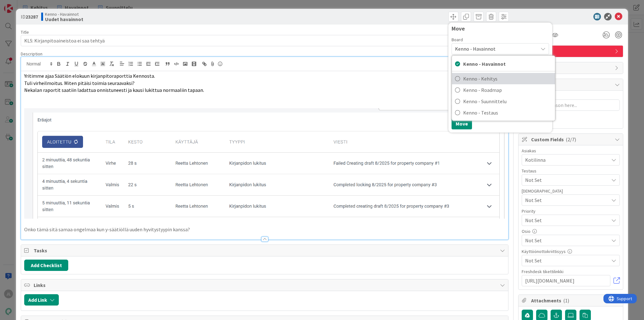
click at [481, 79] on span "Kenno - Kehitys" at bounding box center [507, 78] width 89 height 9
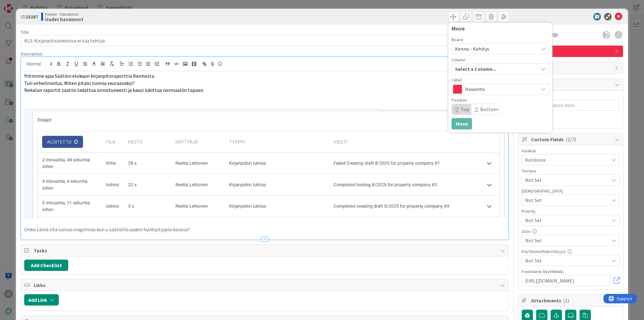
click at [479, 71] on span "Select a Column..." at bounding box center [475, 69] width 41 height 8
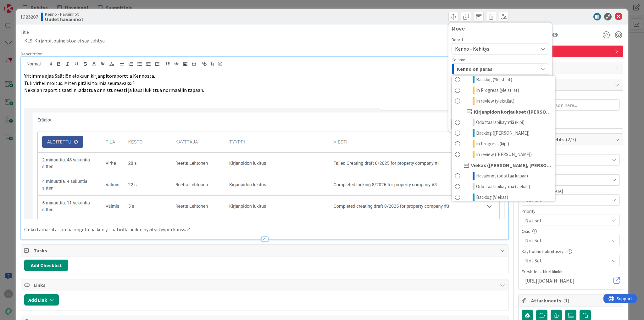
scroll to position [277, 0]
click at [499, 121] on span "Odottaa läpikäyntiä (kipi)" at bounding box center [500, 122] width 48 height 8
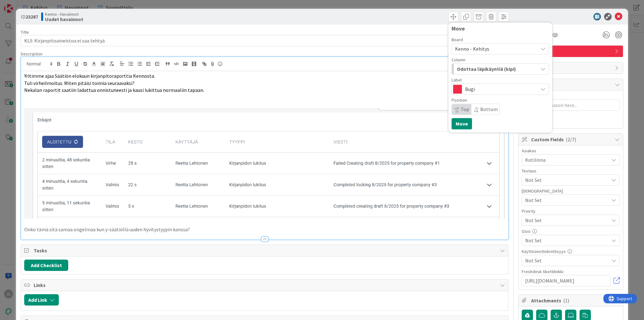
click at [463, 72] on span "Odottaa läpikäyntiä (kipi)" at bounding box center [486, 69] width 59 height 8
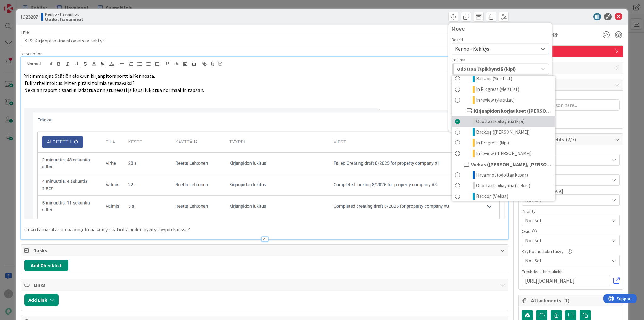
click at [477, 121] on span "Odottaa läpikäyntiä (kipi)" at bounding box center [500, 122] width 48 height 8
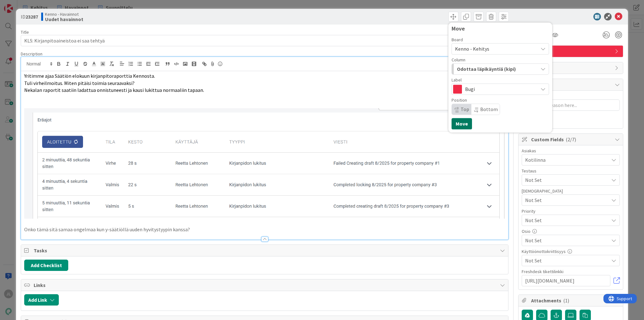
click at [459, 125] on button "Move" at bounding box center [462, 123] width 20 height 11
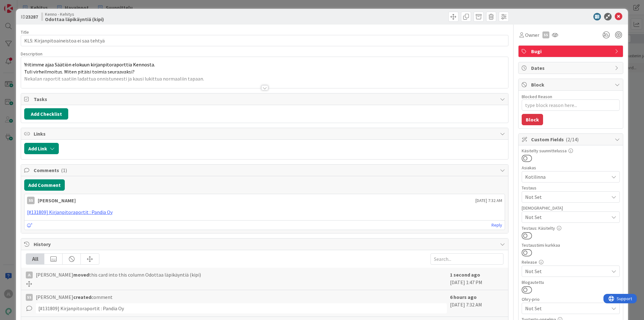
click at [8, 63] on div "ID 23287 Kenno - Kehitys Odottaa läpikäyntiä (kipi) Title 38 / 128 KLS: Kirjanp…" at bounding box center [322, 160] width 644 height 320
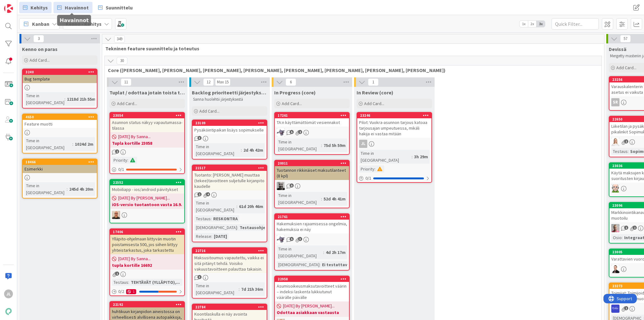
click at [71, 6] on span "Havainnot" at bounding box center [77, 8] width 24 height 8
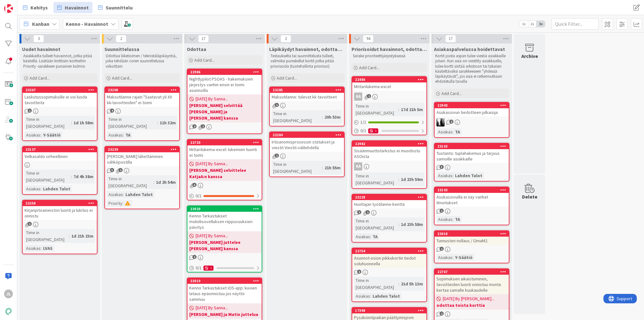
click at [65, 206] on div "Kirjanpitoaineiston luonti ja lukitus ei onnistu" at bounding box center [60, 213] width 74 height 14
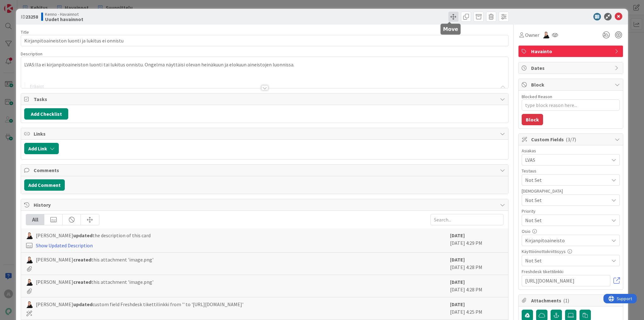
click at [448, 18] on span at bounding box center [453, 17] width 10 height 10
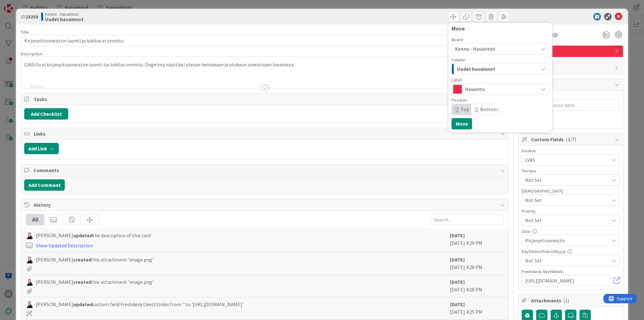
click at [478, 46] on span "Kenno - Havainnot" at bounding box center [475, 49] width 41 height 6
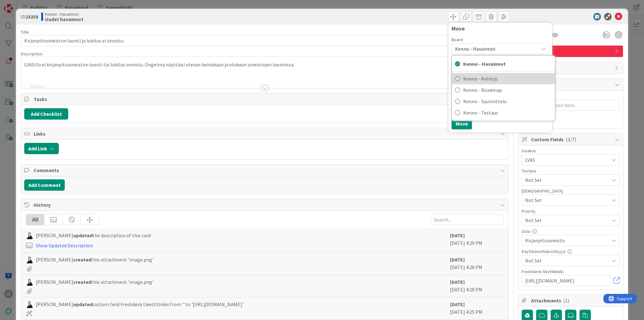
click at [482, 77] on span "Kenno - Kehitys" at bounding box center [507, 78] width 89 height 9
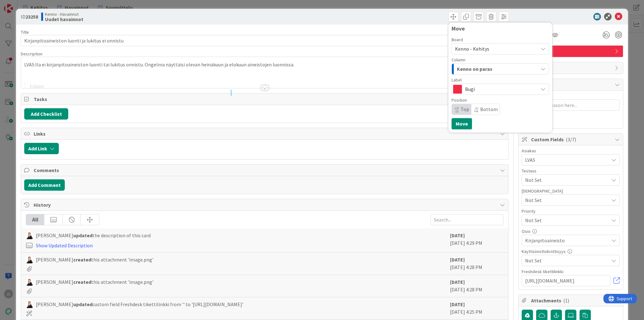
click at [487, 68] on span "Kenno on paras" at bounding box center [475, 69] width 36 height 8
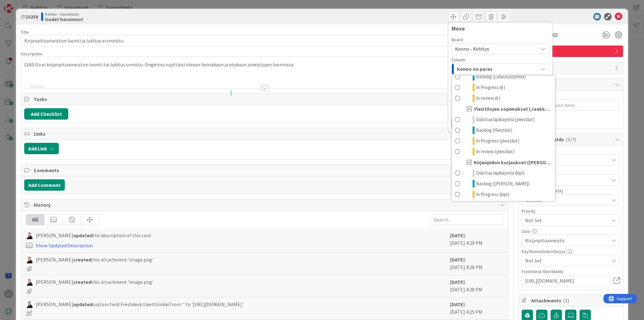
scroll to position [226, 0]
click at [491, 170] on span "Odottaa läpikäyntiä (kipi)" at bounding box center [500, 172] width 48 height 8
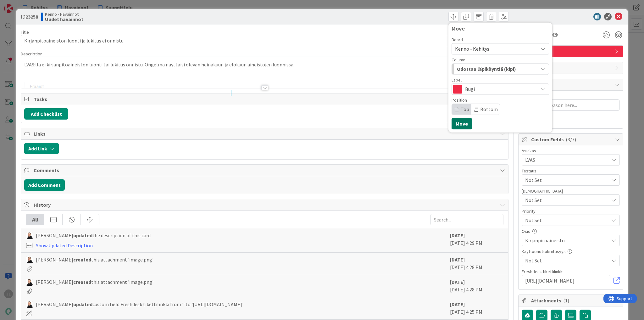
click at [457, 126] on button "Move" at bounding box center [462, 123] width 20 height 11
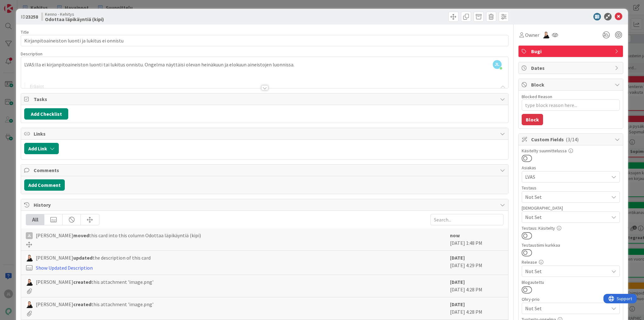
type textarea "x"
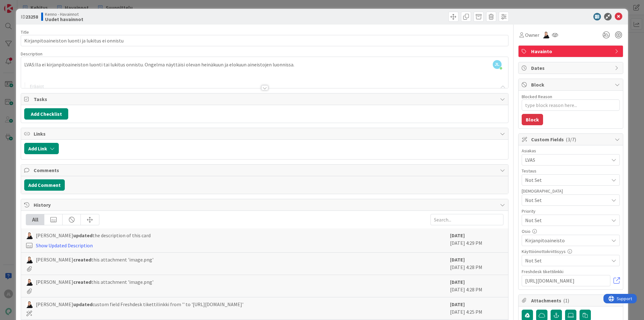
click at [233, 67] on div "[PERSON_NAME] just joined LVAS:lla ei kirjanpitoaineiston luonti tai lukitus on…" at bounding box center [264, 72] width 487 height 31
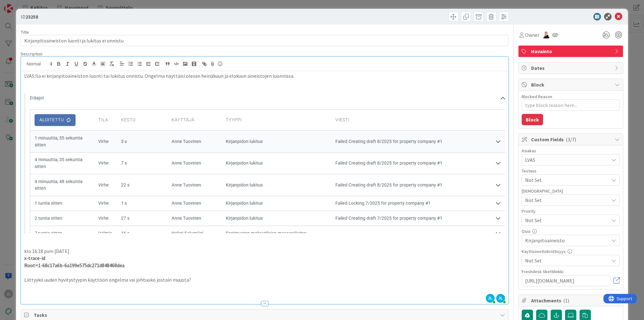
type textarea "x"
click at [6, 42] on div "ID 23258 Title 48 / 128 Kirjanpitoaineiston luonti ja lukitus ei onnistu Descri…" at bounding box center [322, 160] width 644 height 320
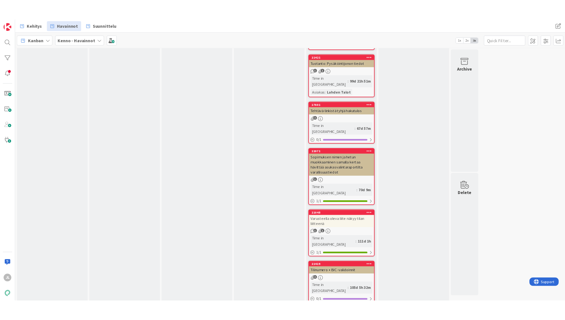
scroll to position [4324, 0]
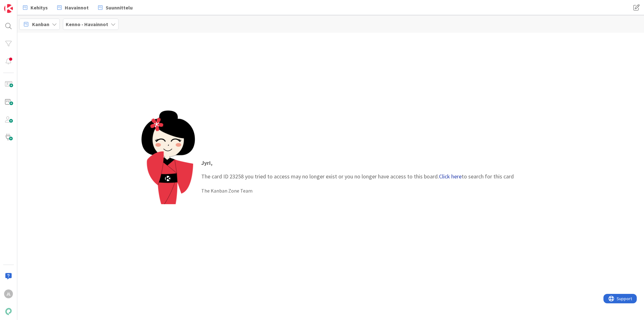
drag, startPoint x: 454, startPoint y: 177, endPoint x: 445, endPoint y: 174, distance: 9.4
click at [453, 177] on link "Click here" at bounding box center [450, 176] width 23 height 7
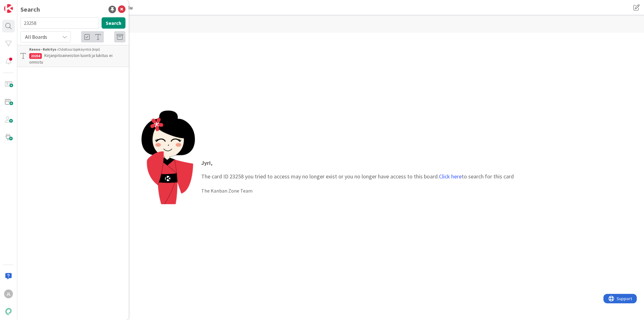
click at [56, 55] on span "Kirjanpitoaineiston luonti ja lukitus ei onnistu" at bounding box center [70, 59] width 83 height 12
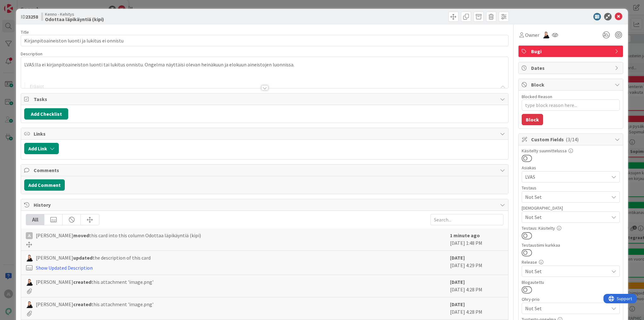
type textarea "x"
click at [1, 114] on div "ID 23258 Kenno - Kehitys Odottaa läpikäyntiä (kipi) Title 48 / 128 Kirjanpitoai…" at bounding box center [322, 160] width 644 height 320
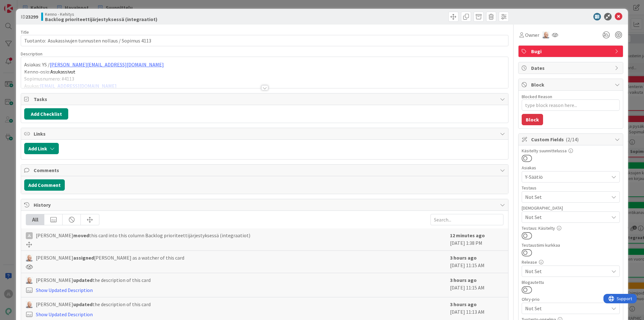
type textarea "x"
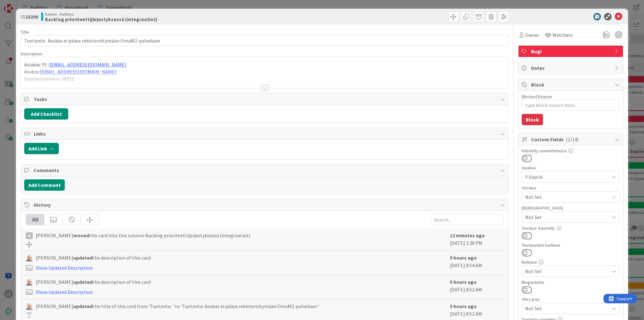
type textarea "x"
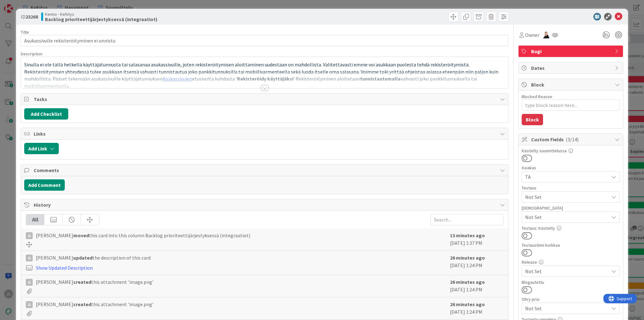
click at [3, 155] on div "ID 23268 Kenno - Kehitys Backlog prioriteettijärjestyksessä (integraatiot) Titl…" at bounding box center [322, 160] width 644 height 320
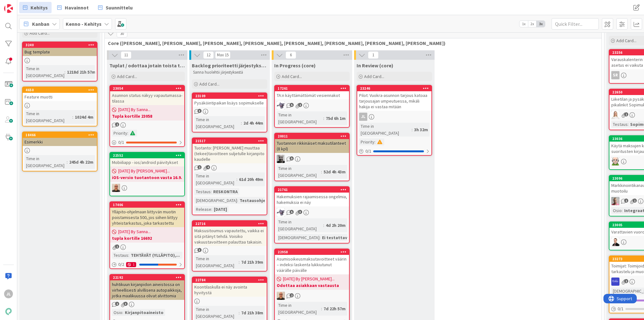
scroll to position [25, 0]
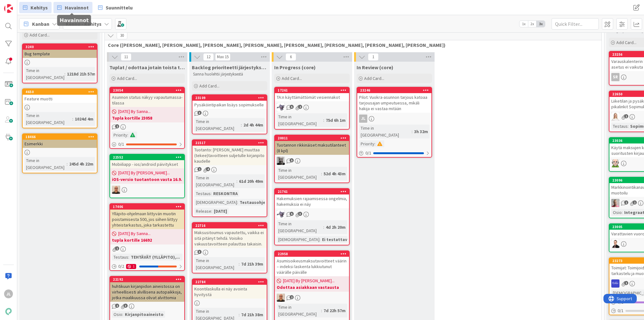
click at [70, 8] on span "Havainnot" at bounding box center [77, 8] width 24 height 8
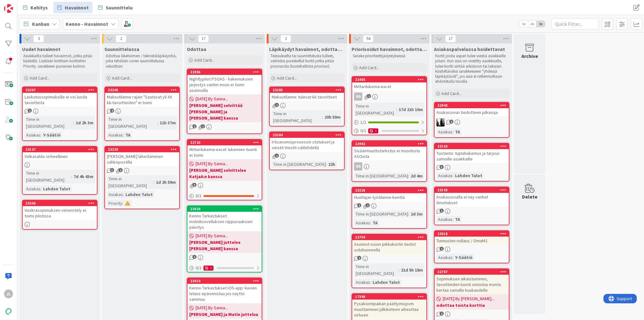
click at [286, 18] on div "Kanban Kenno - Havainnot 1x 2x 3x" at bounding box center [330, 23] width 627 height 17
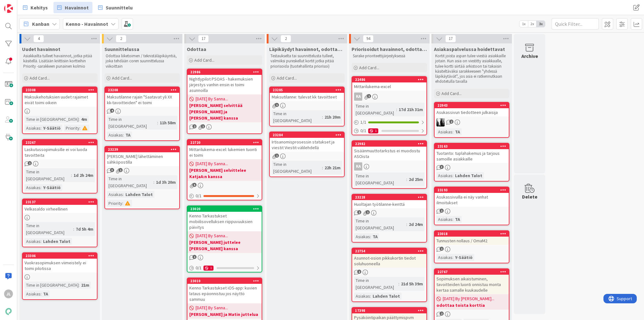
click at [45, 259] on div "Vuokrasopimuksen viimeistely ei toimi pilotissa" at bounding box center [60, 266] width 74 height 14
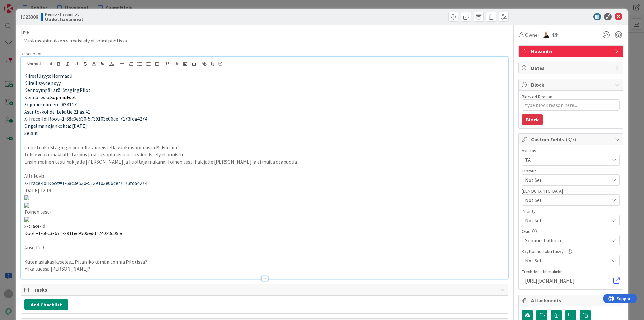
click at [220, 69] on div "Kiireellisyys: Normaali Kiirellisyyden syy: Kennoympäristö: StagingPilot Kenno-…" at bounding box center [264, 168] width 487 height 222
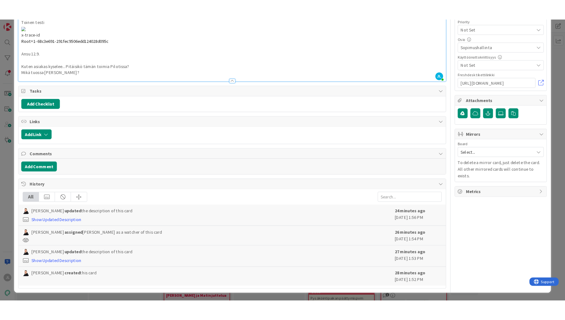
scroll to position [580, 0]
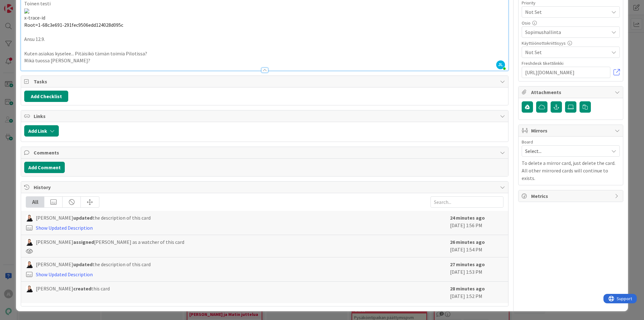
type textarea "x"
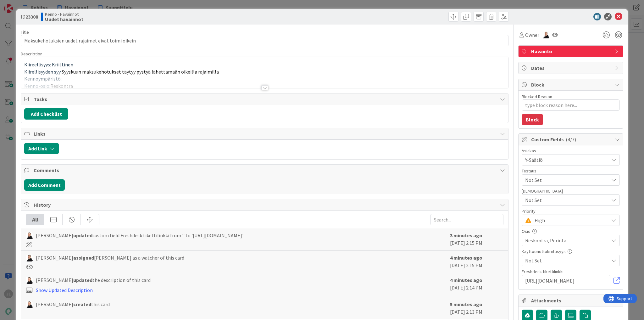
type textarea "x"
click at [303, 73] on div at bounding box center [264, 80] width 487 height 16
type textarea "x"
click at [429, 69] on p "Kiirellisyyden syy: Syyskuun maksukehotukset täytyy pystyä lähettämään oikeilla…" at bounding box center [264, 71] width 481 height 7
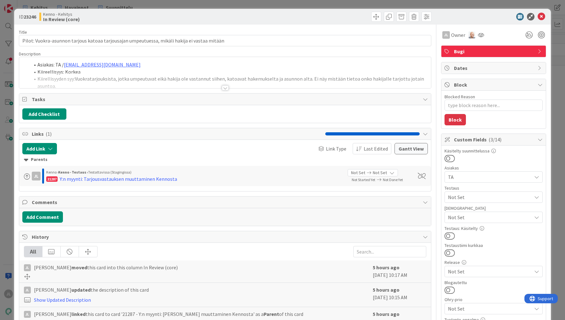
click at [257, 70] on li "Kiireellisyys: Korkea" at bounding box center [229, 71] width 398 height 7
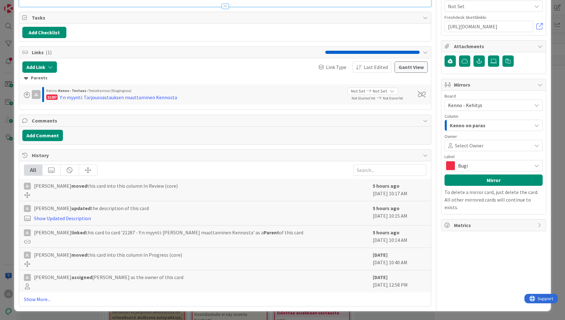
scroll to position [2006, 0]
type textarea "x"
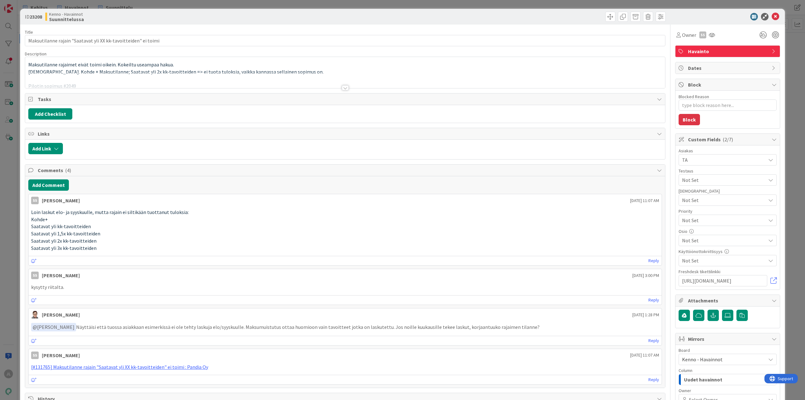
click at [314, 75] on div at bounding box center [345, 80] width 640 height 16
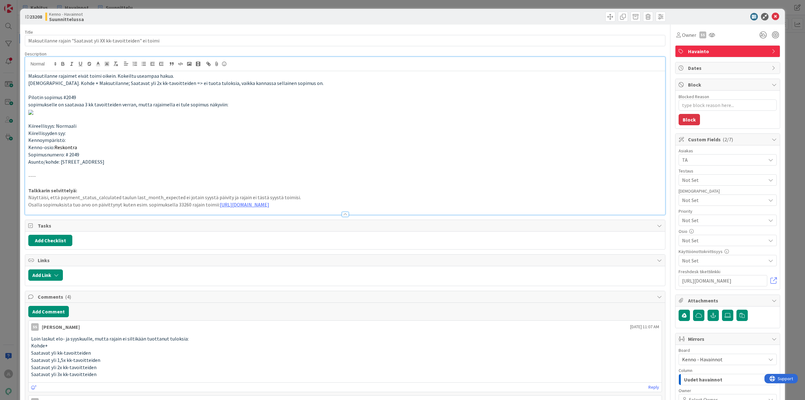
click at [10, 93] on div "ID 23208 Kenno - Havainnot Suunnittelussa Title 62 / 128 Maksutilanne rajain "S…" at bounding box center [402, 200] width 805 height 400
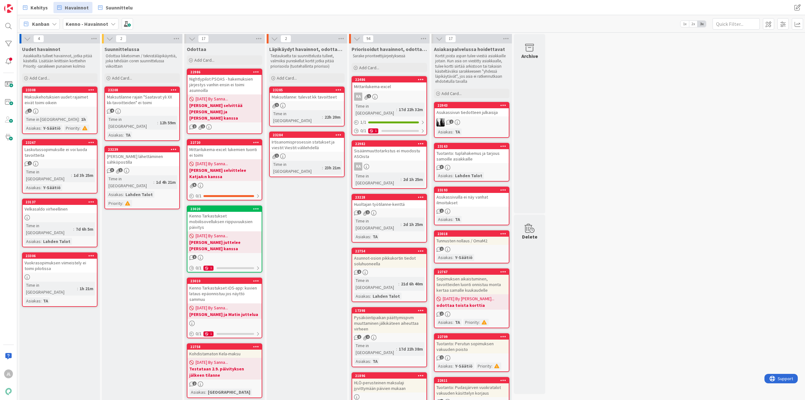
click at [65, 105] on div "Maksukehotuksien uudet rajaimet eivät toimi oikein" at bounding box center [60, 100] width 74 height 14
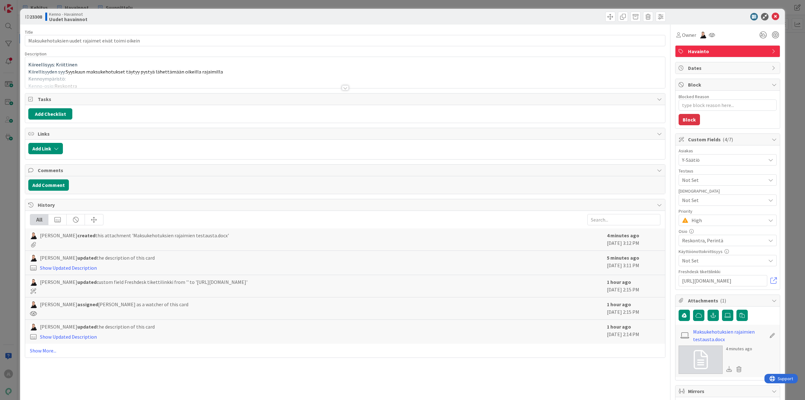
type textarea "x"
click at [169, 80] on div at bounding box center [345, 80] width 640 height 16
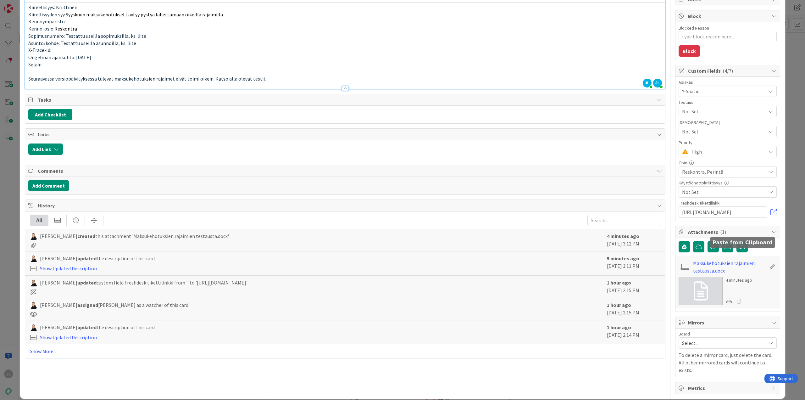
scroll to position [60, 0]
